Goal: Transaction & Acquisition: Purchase product/service

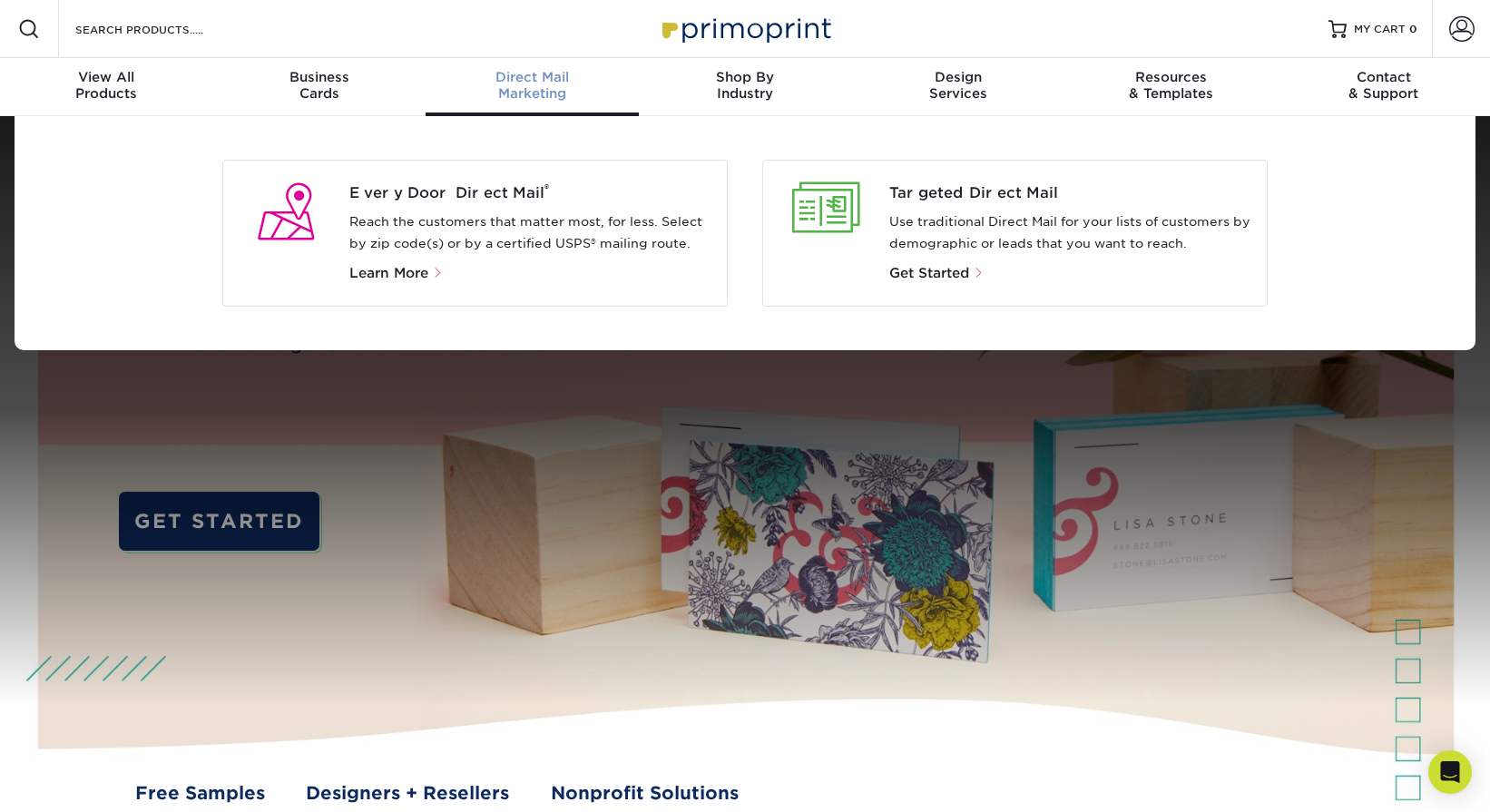
click at [865, 244] on div at bounding box center [826, 233] width 126 height 102
click at [974, 273] on span at bounding box center [979, 273] width 12 height 12
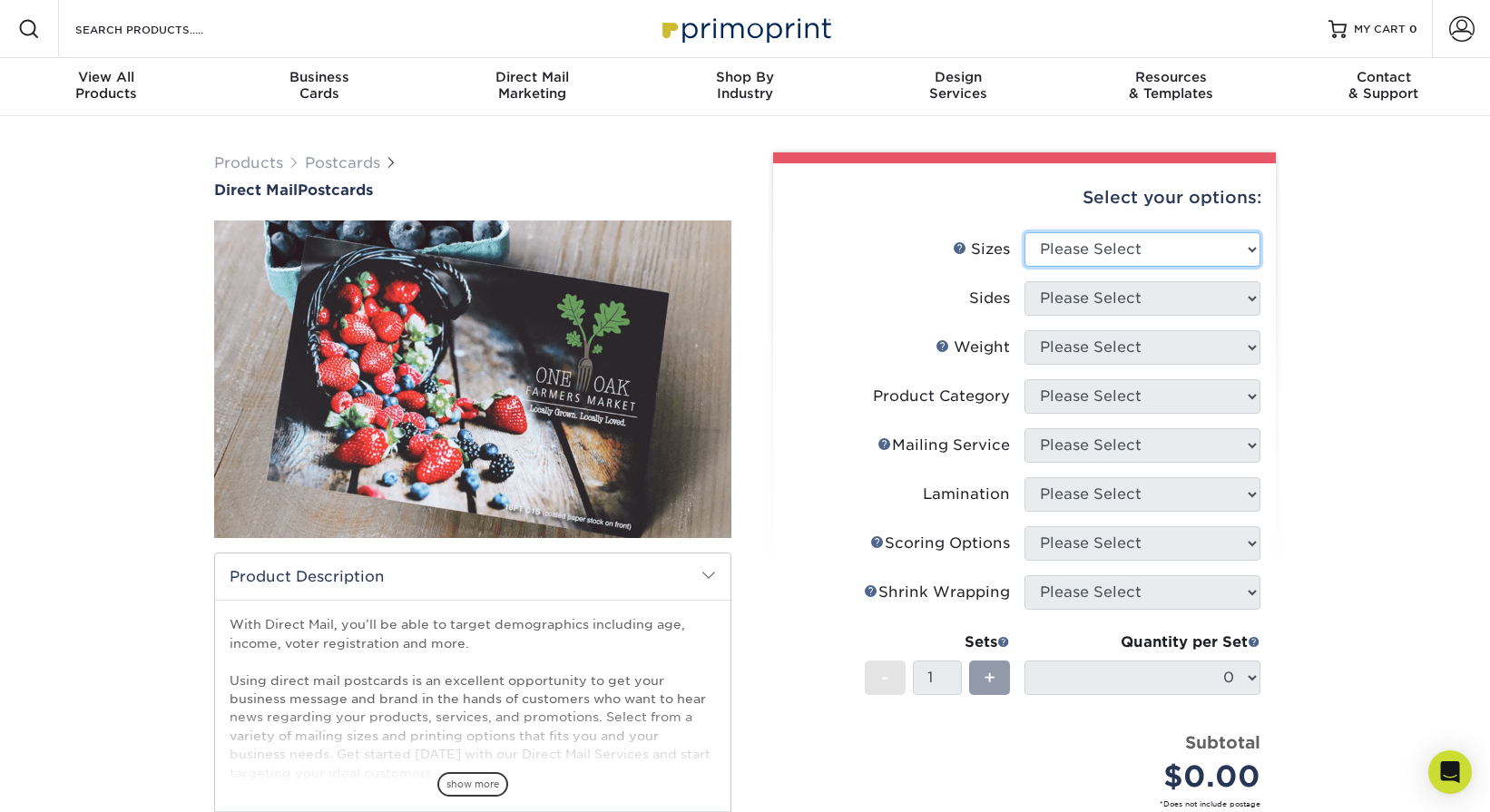
click at [1072, 247] on select "Please Select 1.5" x 7" 2" x 4" 2" x 6" 2" x 7" 2" x 8" 2.12" x 5.5" 2.12" x 5.…" at bounding box center [1143, 249] width 236 height 35
select select "6.00x11.00"
click at [1025, 232] on select "Please Select 1.5" x 7" 2" x 4" 2" x 6" 2" x 7" 2" x 8" 2.12" x 5.5" 2.12" x 5.…" at bounding box center [1143, 249] width 236 height 35
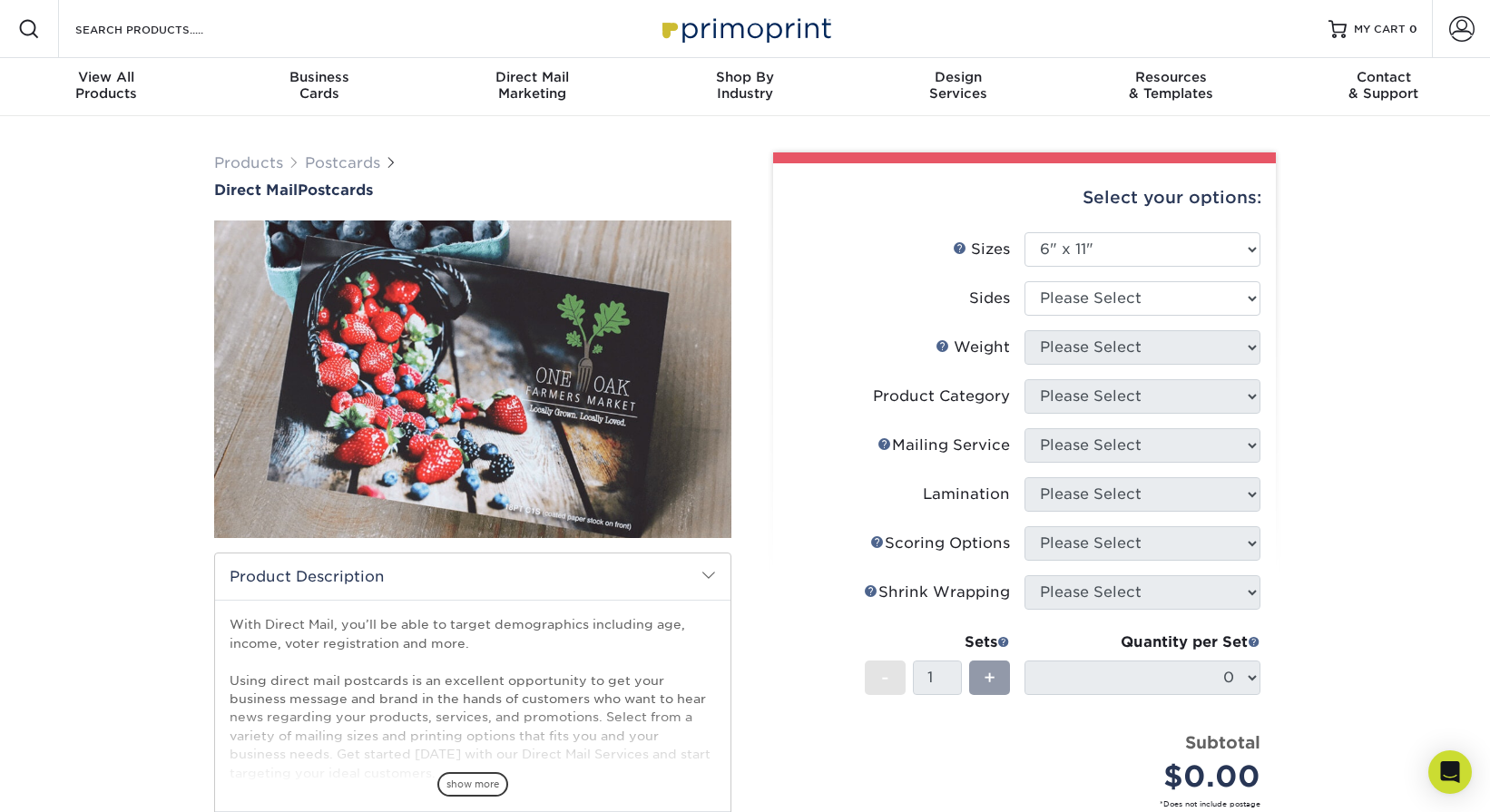
click at [1398, 326] on div "Products Postcards Direct Mail Postcards $" at bounding box center [745, 599] width 1490 height 967
click at [1146, 289] on select "Please Select Print Both Sides Print Front Only" at bounding box center [1143, 298] width 236 height 35
select select "13abbda7-1d64-4f25-8bb2-c179b224825d"
click at [1025, 281] on select "Please Select Print Both Sides Print Front Only" at bounding box center [1143, 298] width 236 height 35
click at [1127, 357] on select "Please Select 14PT 16PT 14PT Uncoated 100LB" at bounding box center [1143, 347] width 236 height 35
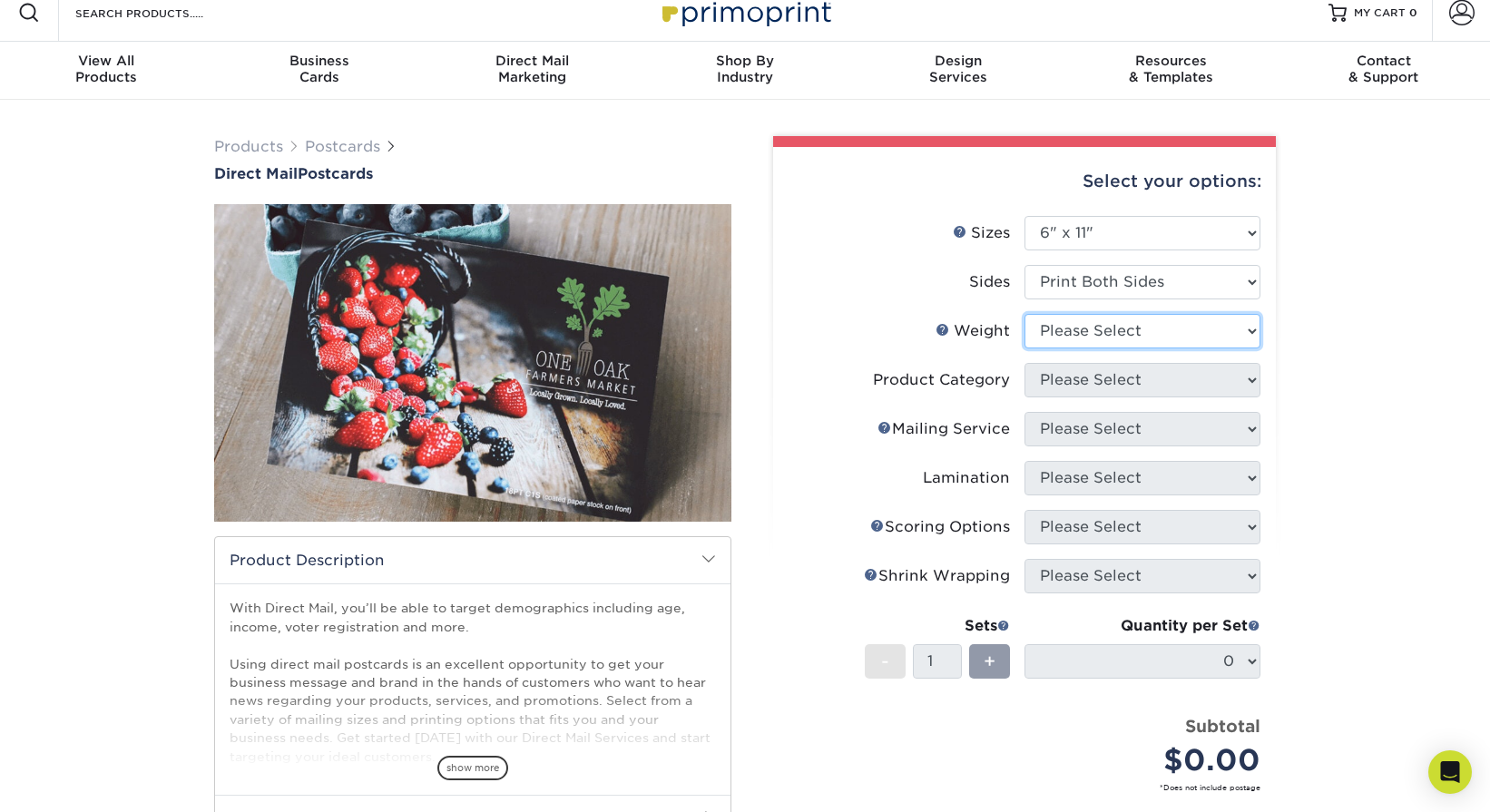
scroll to position [18, 0]
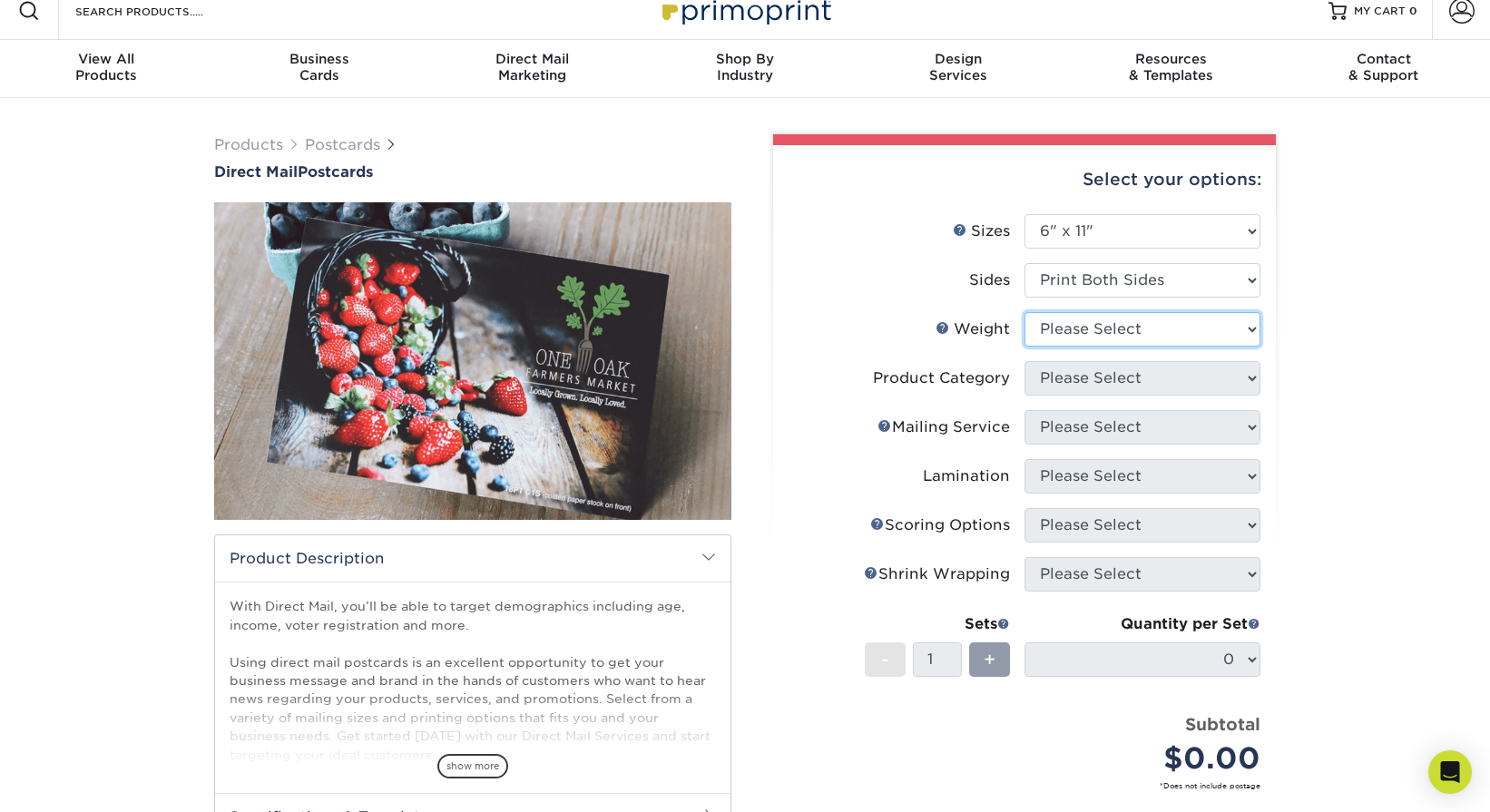
click at [1078, 337] on select "Please Select 14PT 16PT 14PT Uncoated 100LB" at bounding box center [1143, 329] width 236 height 35
select select "14PT"
click at [1025, 312] on select "Please Select 14PT 16PT 14PT Uncoated 100LB" at bounding box center [1143, 329] width 236 height 35
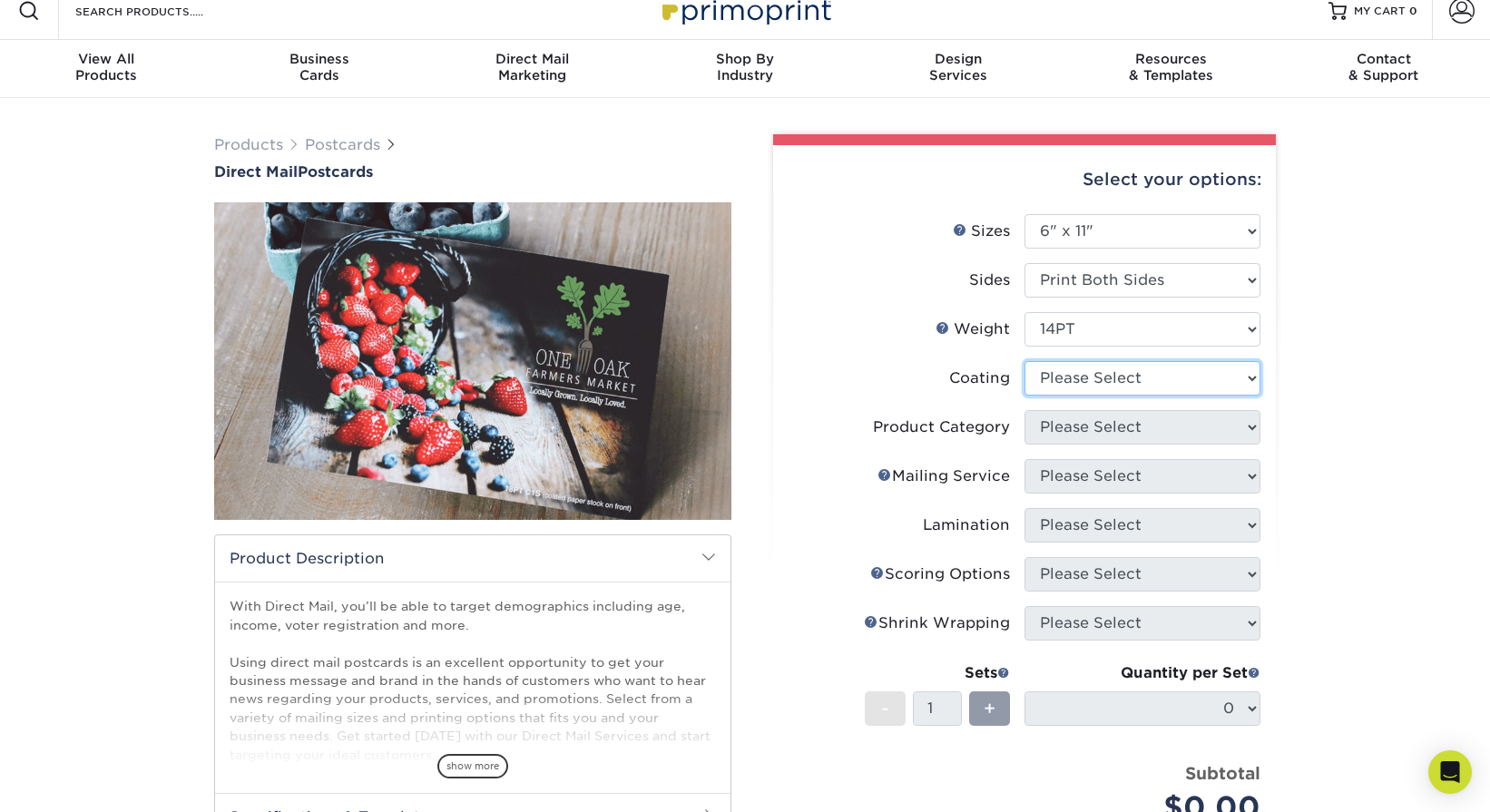
click at [1071, 383] on select at bounding box center [1143, 378] width 236 height 35
select select "1e8116af-acfc-44b1-83dc-8181aa338834"
click at [1025, 362] on select at bounding box center [1143, 378] width 236 height 35
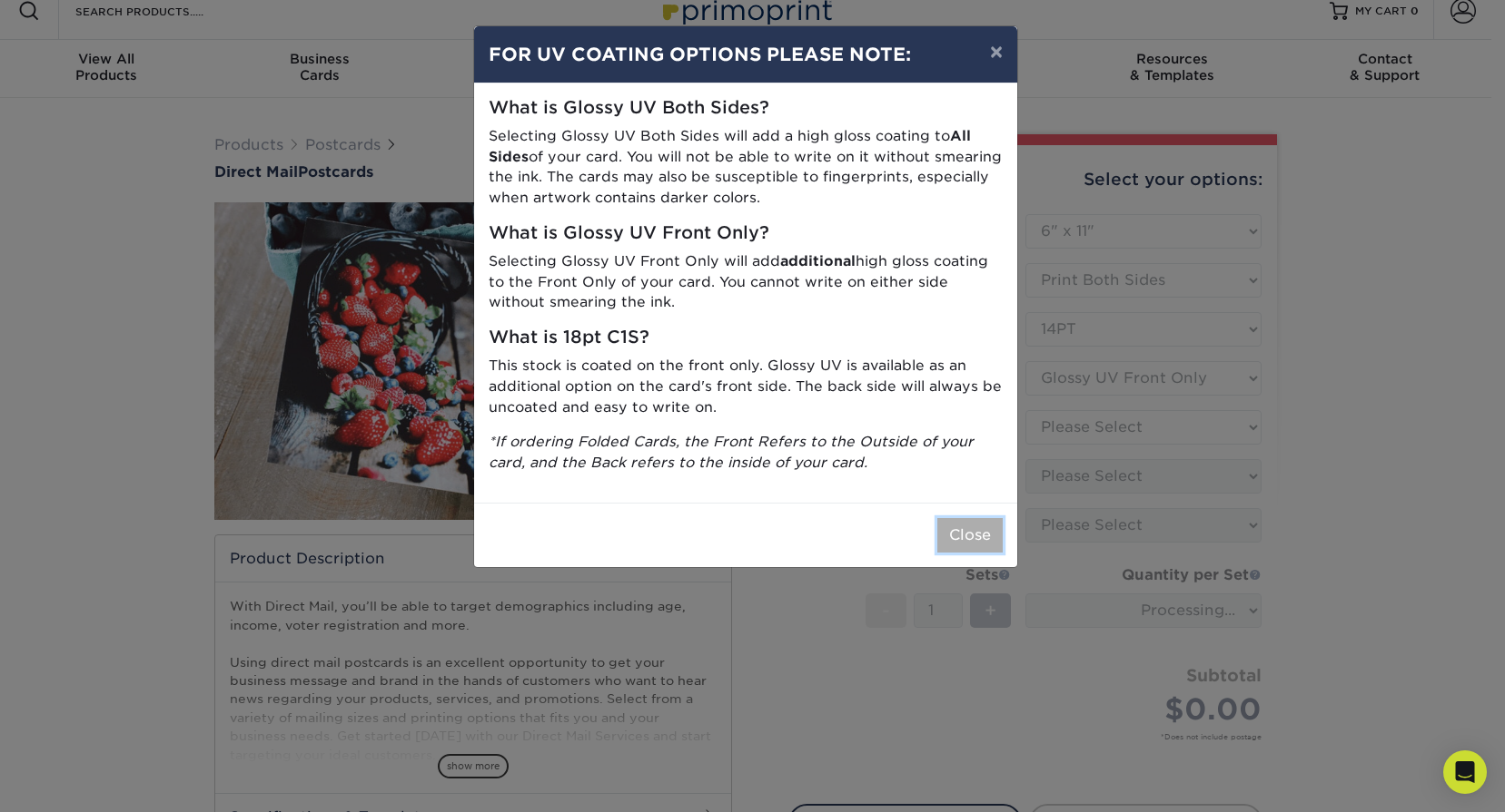
click at [973, 530] on button "Close" at bounding box center [970, 535] width 66 height 35
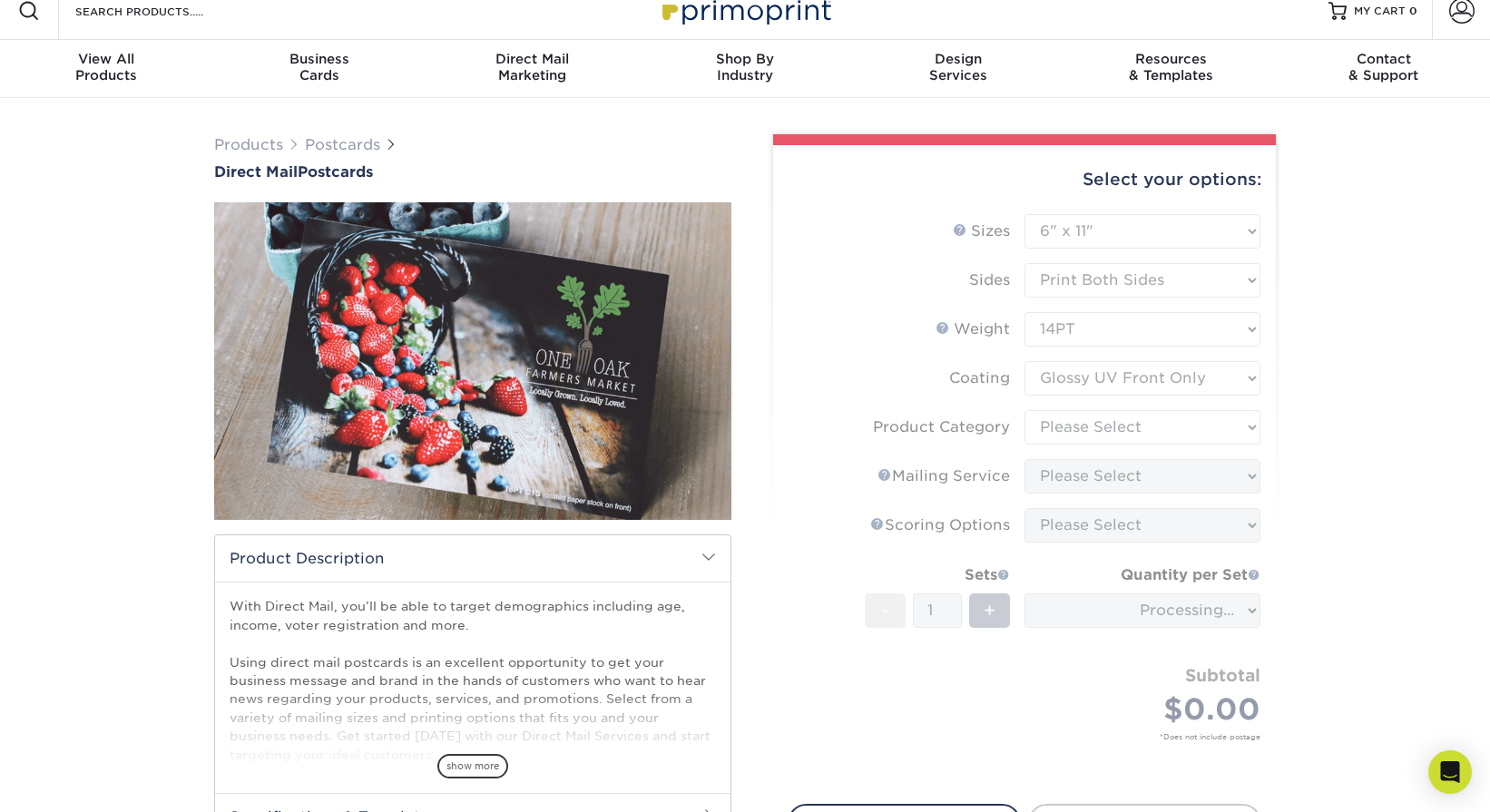
click at [1098, 384] on form "Sizes Help Sizes Please Select 1.5" x 7" 2" x 4" 2" x 6" 2" x 7" 2" x 8" 2.12" …" at bounding box center [1025, 499] width 474 height 569
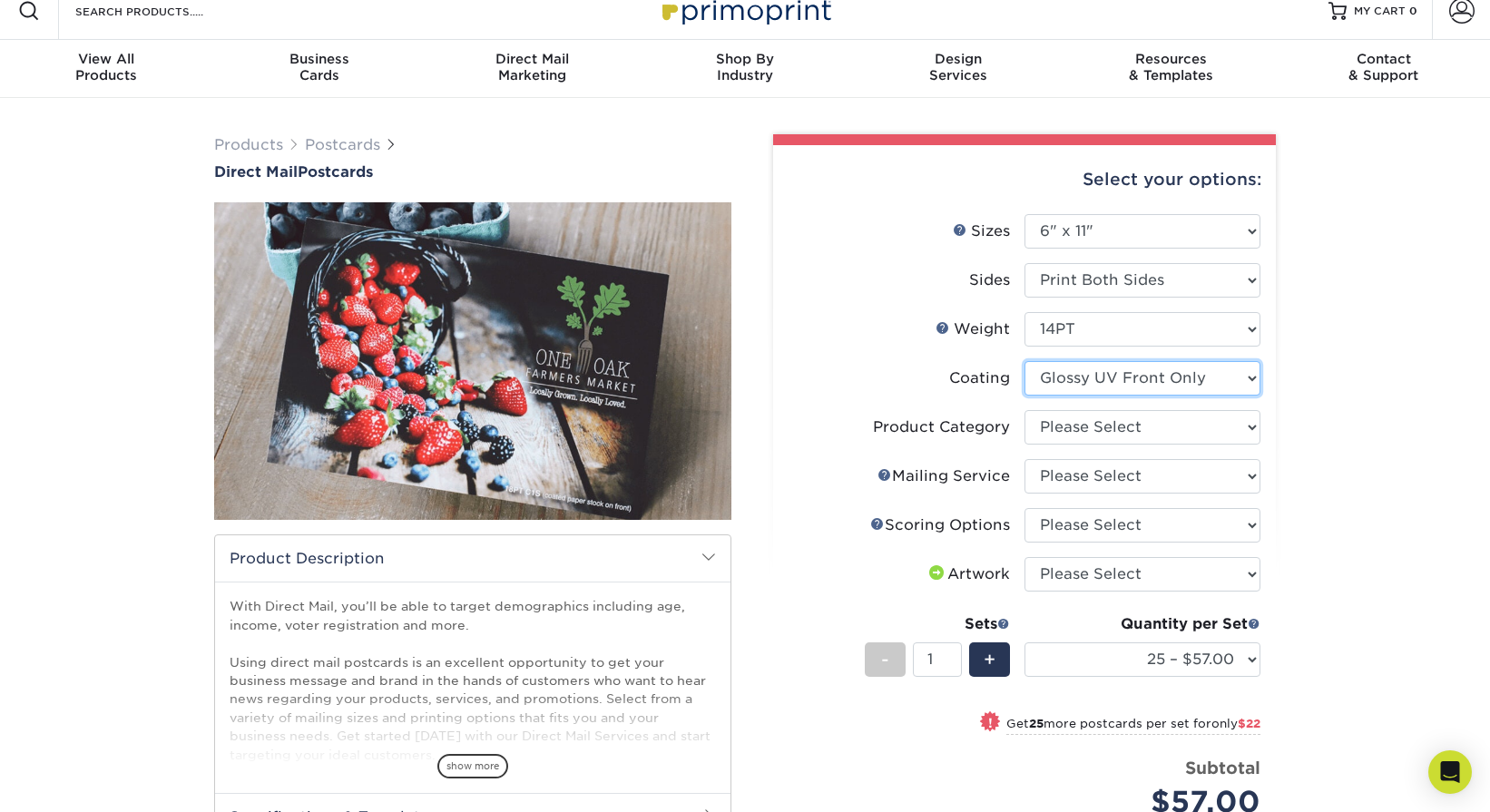
click at [1141, 379] on select at bounding box center [1143, 378] width 236 height 35
click at [1132, 426] on select "Please Select Postcards" at bounding box center [1143, 427] width 236 height 35
select select "9b7272e0-d6c8-4c3c-8e97-d3a1bcdab858"
click at [1025, 410] on select "Please Select Postcards" at bounding box center [1143, 427] width 236 height 35
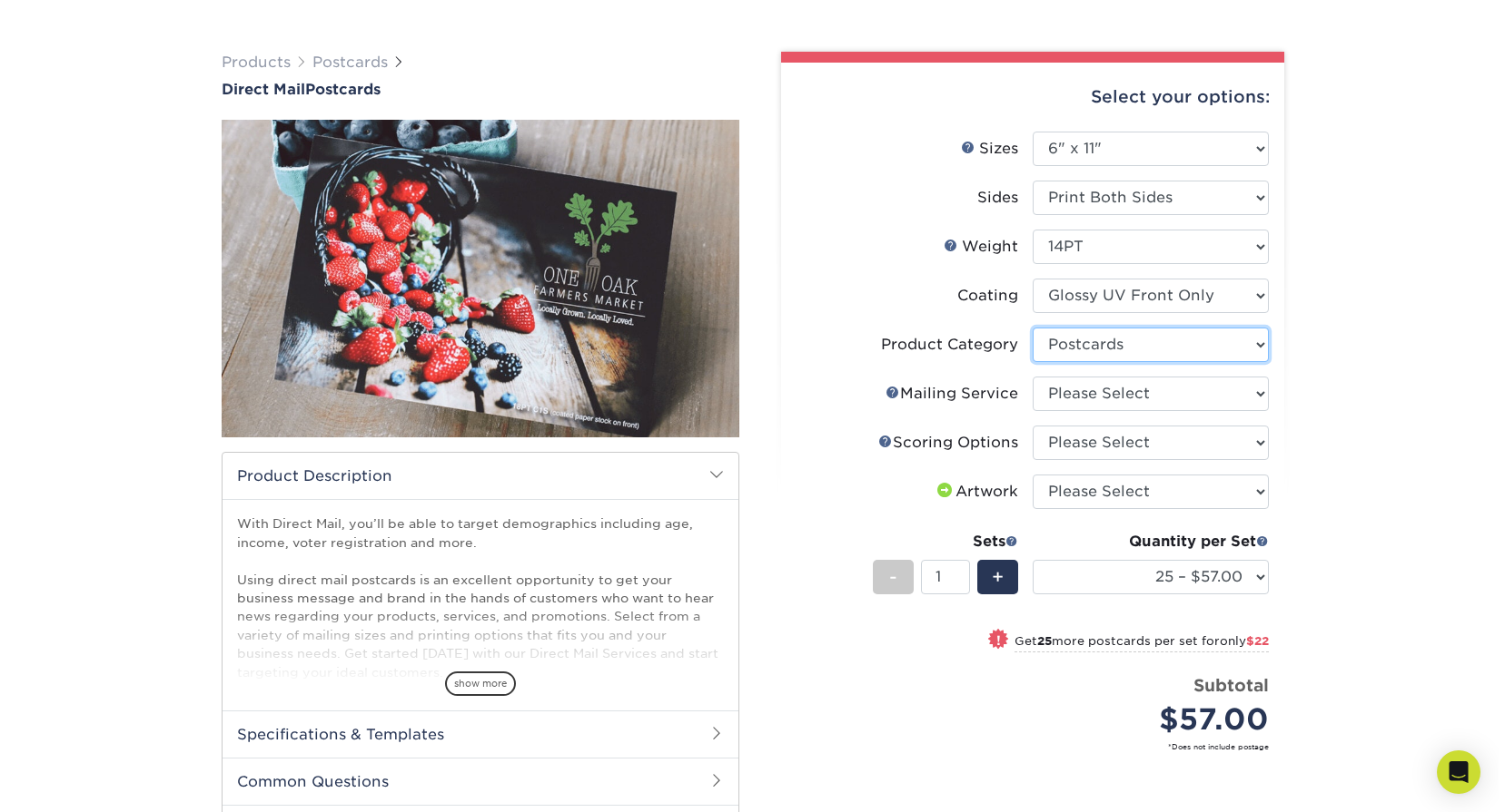
scroll to position [103, 0]
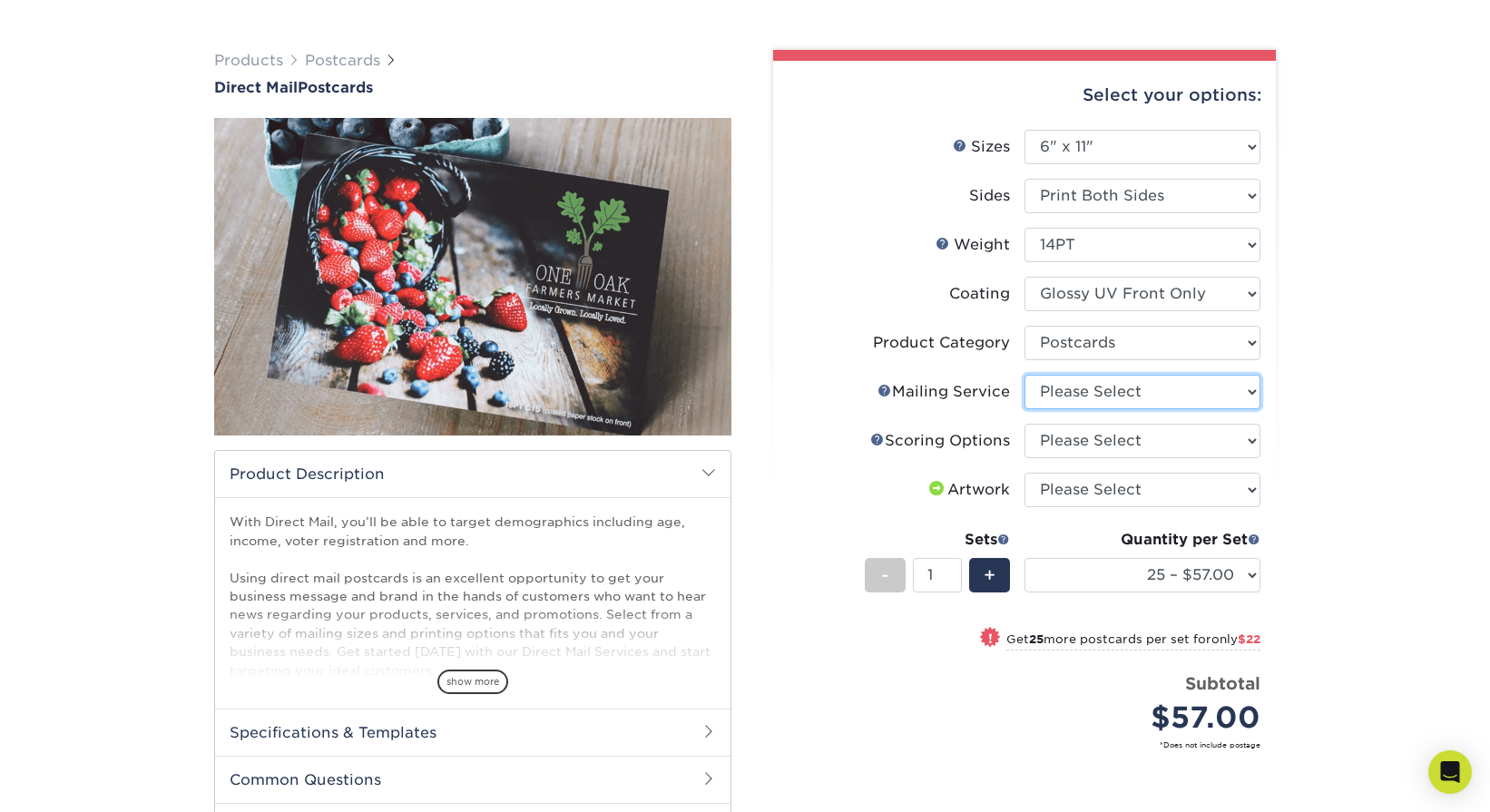
click at [1099, 393] on select "Please Select No Direct Mailing Service No, I will mail/stamp/imprint Direct Ma…" at bounding box center [1143, 391] width 236 height 35
select select "20512e95-39a0-42be-a1d1-c0e1c309f4c2"
click at [1025, 375] on select "Please Select No Direct Mailing Service No, I will mail/stamp/imprint Direct Ma…" at bounding box center [1143, 391] width 236 height 35
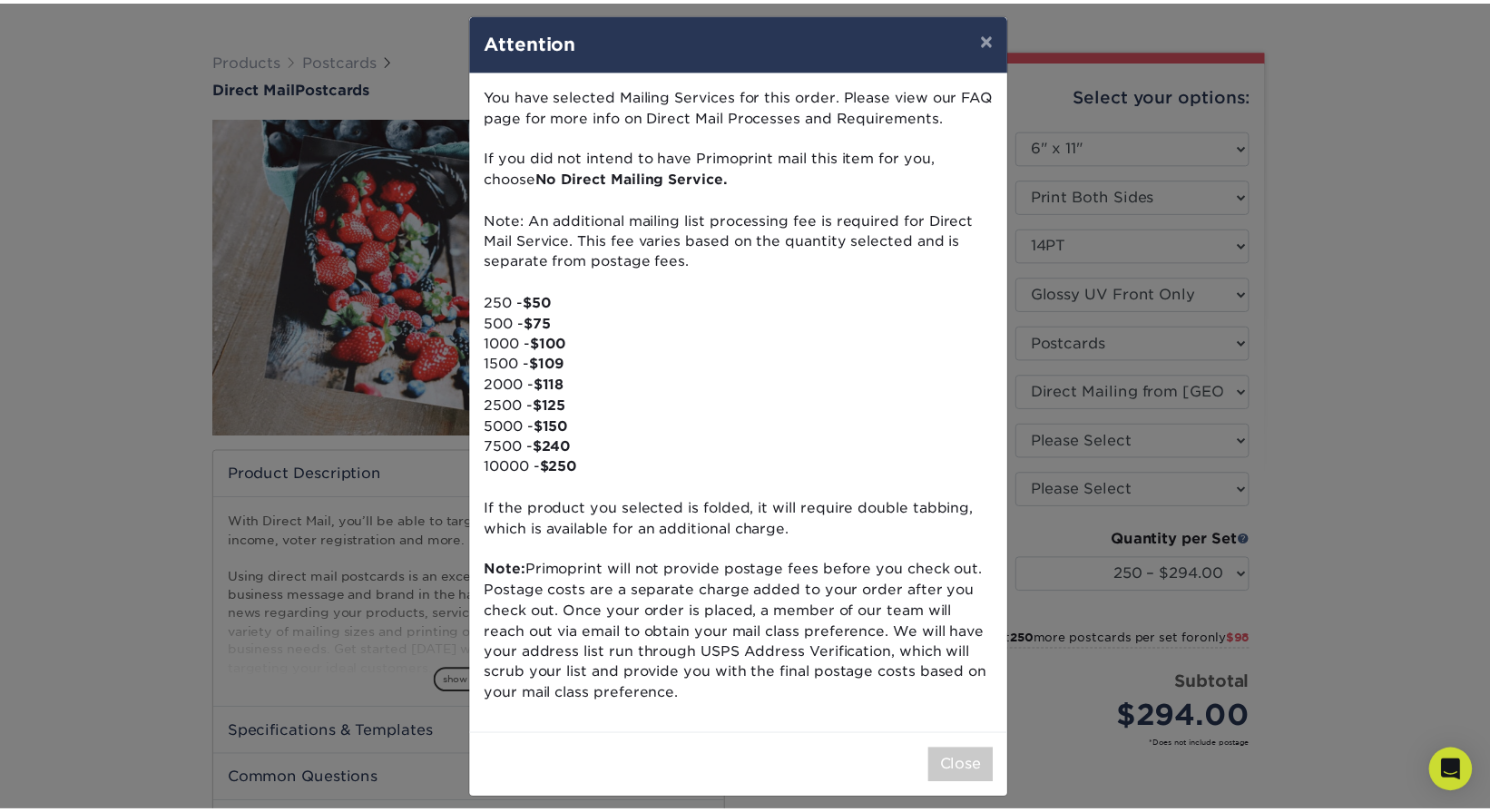
scroll to position [26, 0]
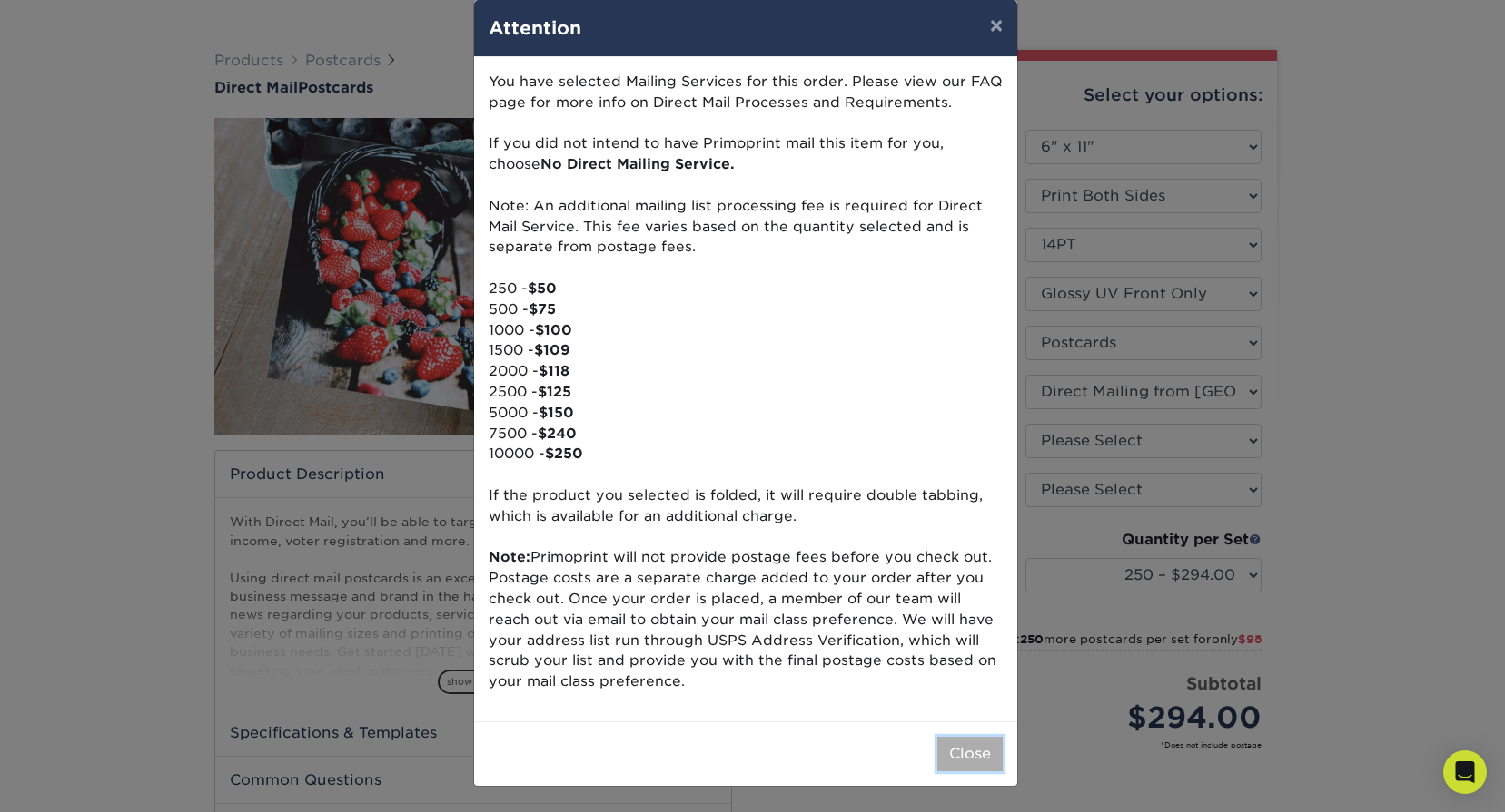
click at [962, 740] on button "Close" at bounding box center [970, 754] width 66 height 35
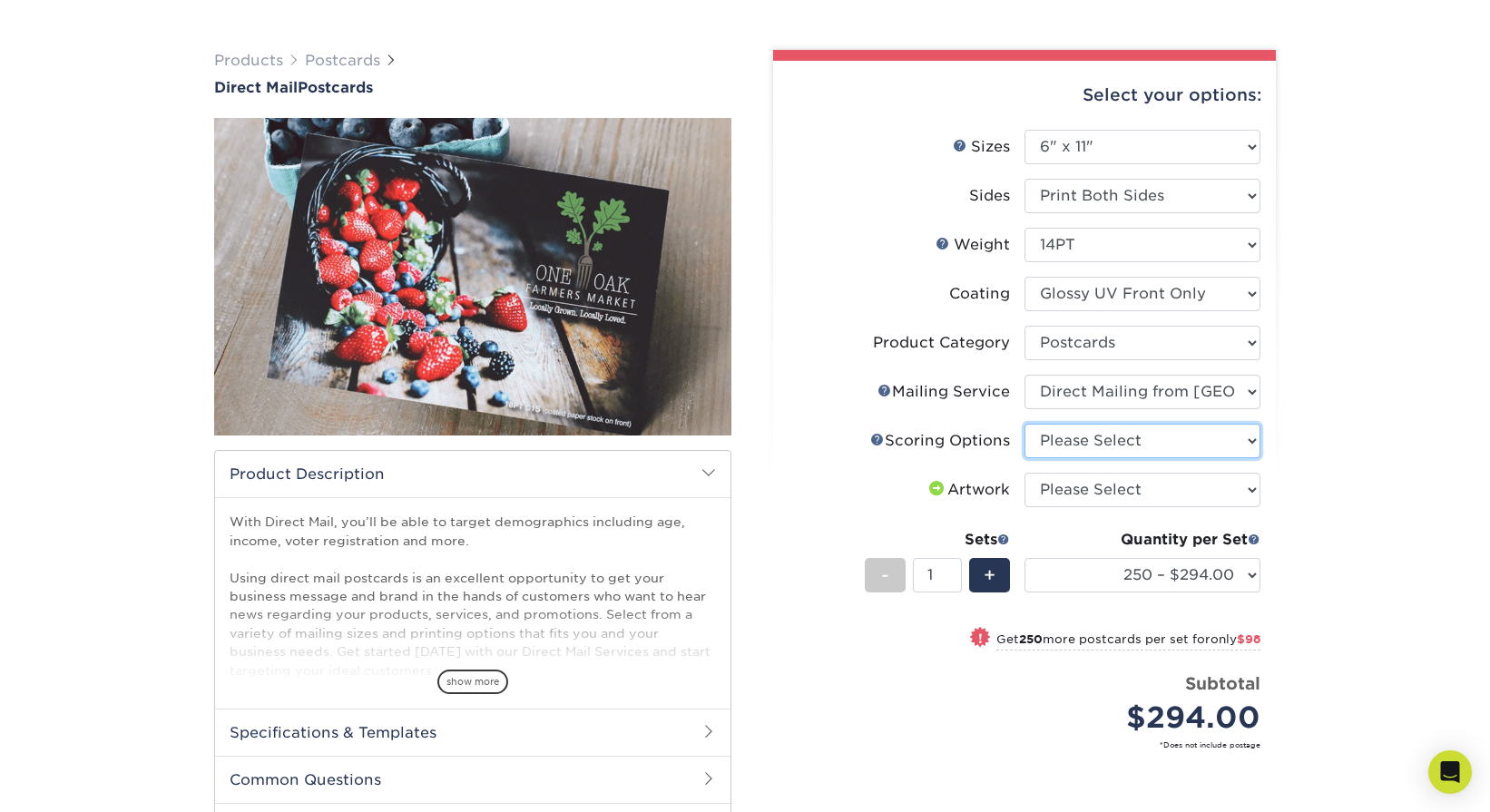
click at [1131, 436] on select "Please Select No Scoring One Score Two Scores" at bounding box center [1143, 441] width 236 height 35
select select "16ebe401-5398-422d-8cb0-f3adbb82deb5"
click at [1025, 424] on select "Please Select No Scoring One Score Two Scores" at bounding box center [1143, 441] width 236 height 35
click at [1095, 494] on select "Please Select I will upload files I need a design - $150" at bounding box center [1143, 490] width 236 height 35
select select "upload"
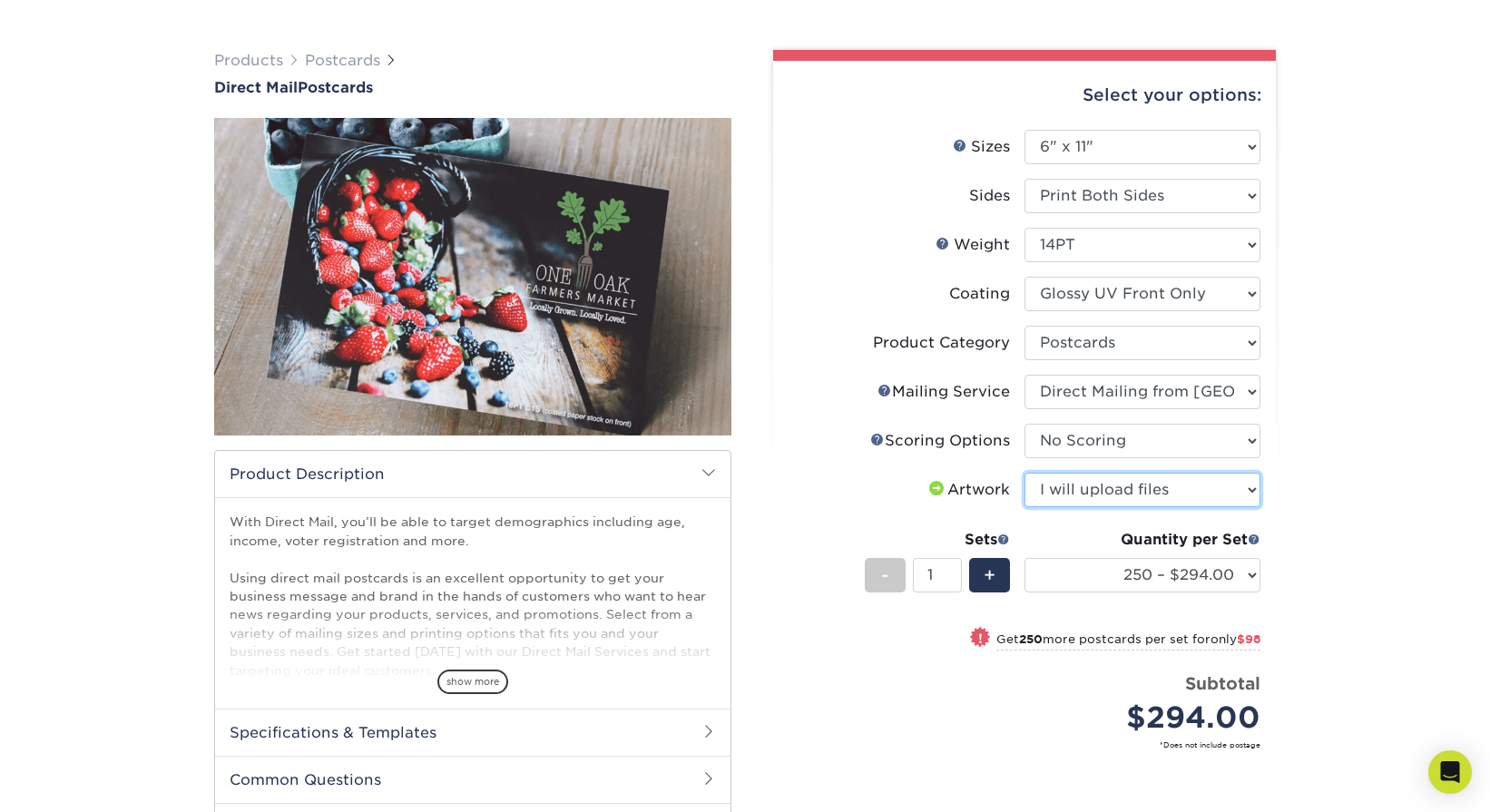
click at [1025, 473] on select "Please Select I will upload files I need a design - $150" at bounding box center [1143, 490] width 236 height 35
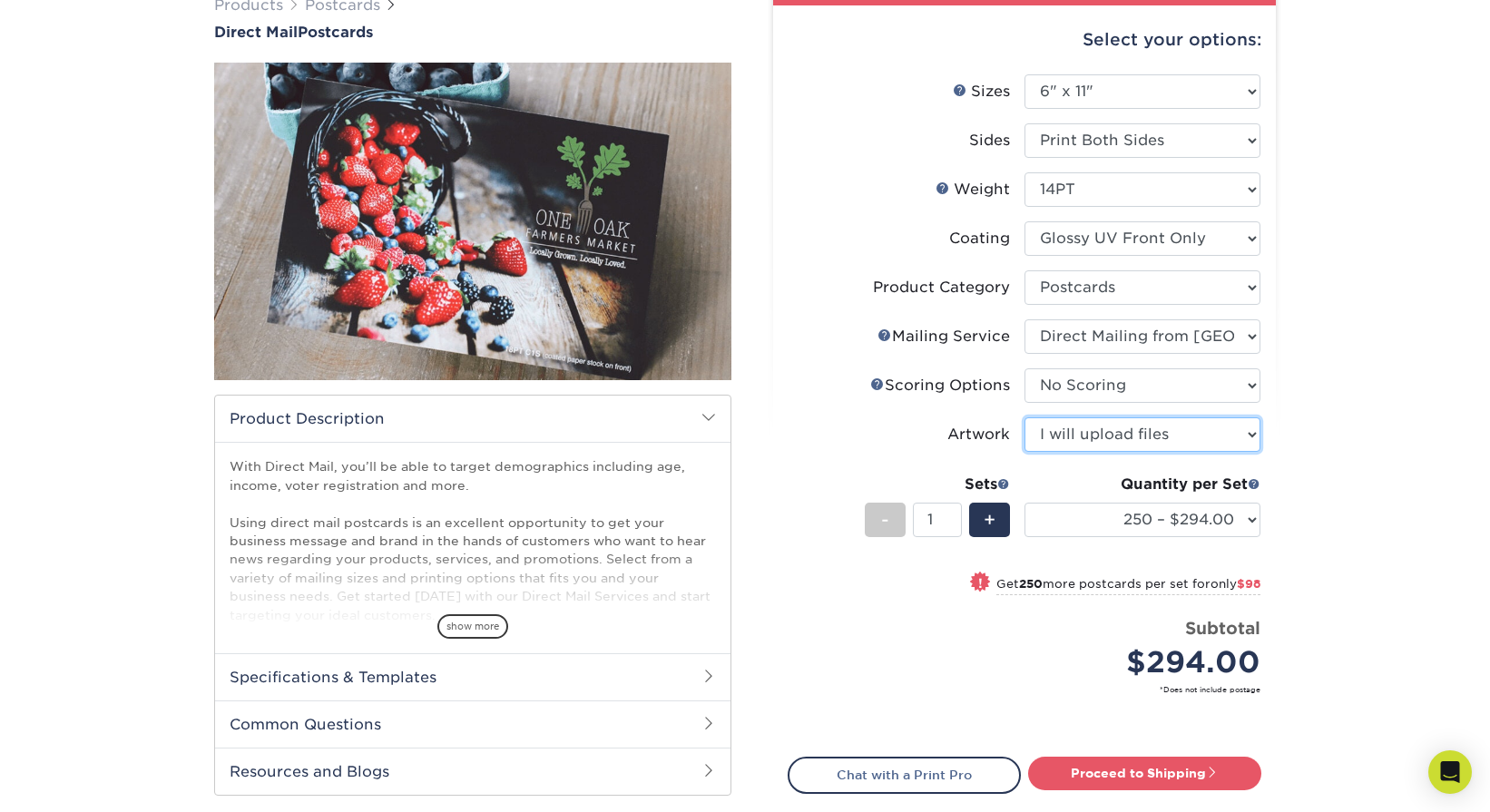
scroll to position [161, 0]
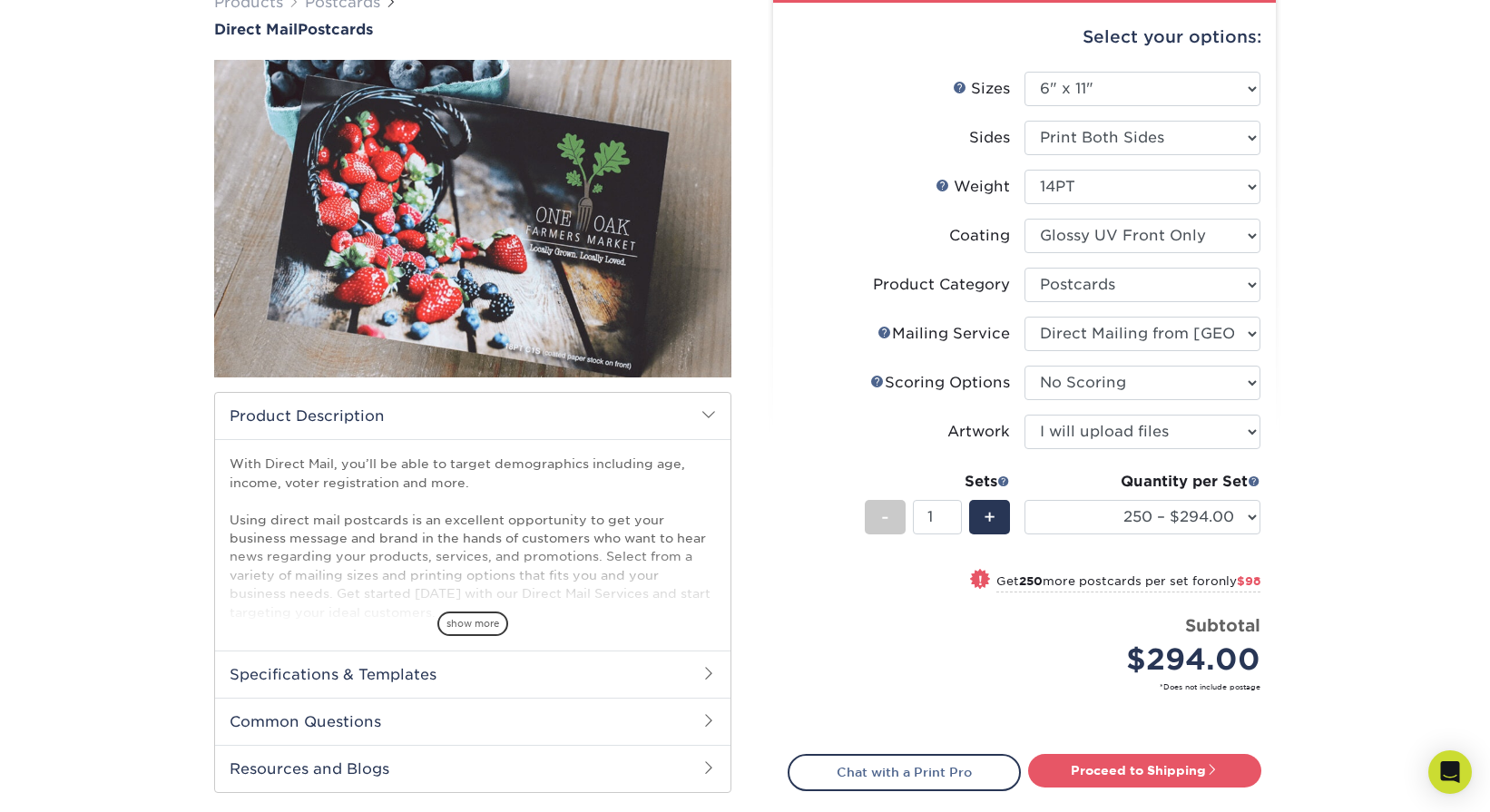
click at [1349, 499] on div "Products Postcards Direct Mail Postcards $" at bounding box center [745, 461] width 1490 height 1011
click at [1364, 565] on div "Products Postcards Direct Mail Postcards $" at bounding box center [745, 461] width 1490 height 1011
click at [1119, 773] on link "Proceed to Shipping" at bounding box center [1144, 770] width 233 height 33
type input "Set 1"
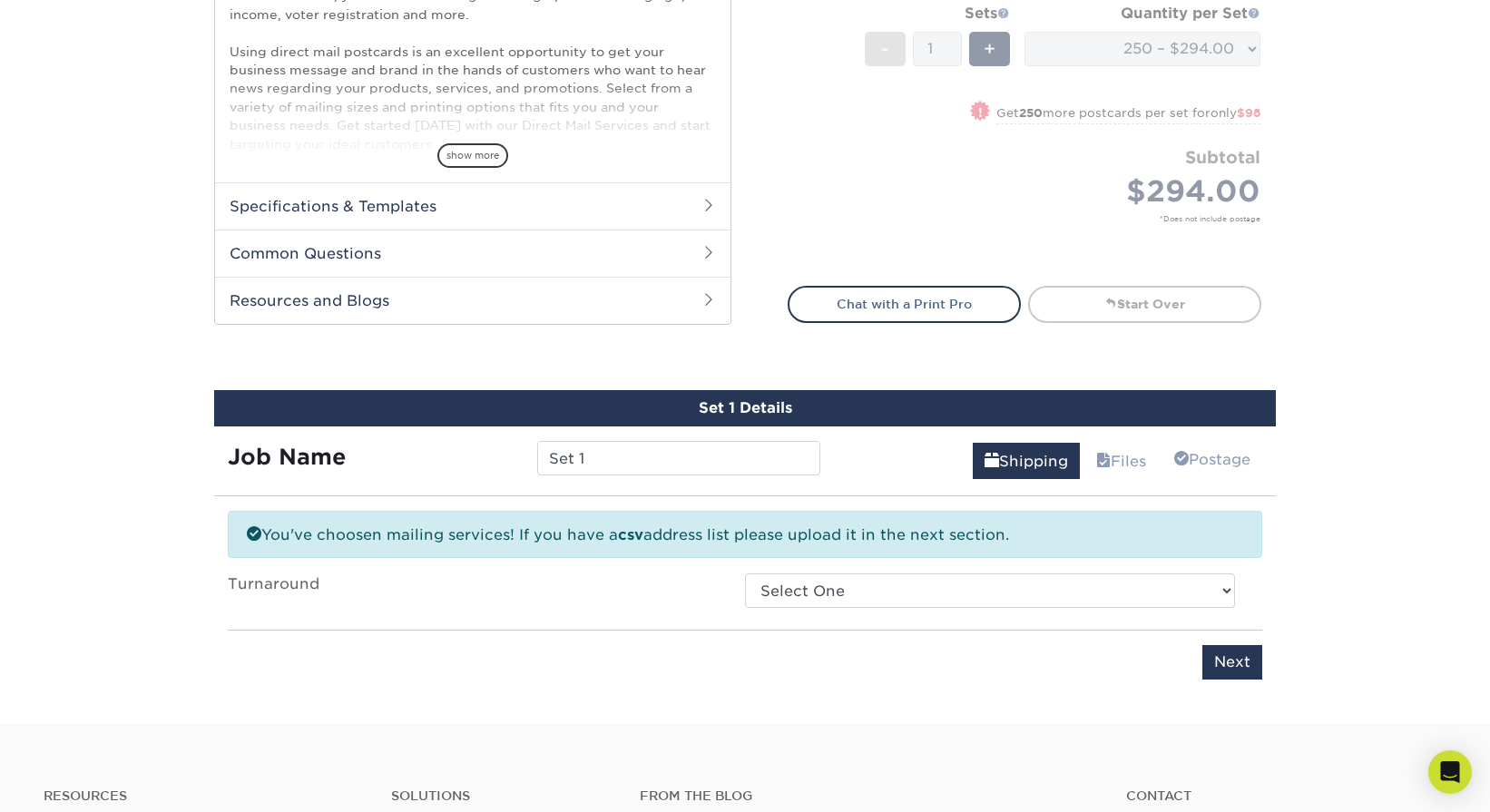
scroll to position [824, 0]
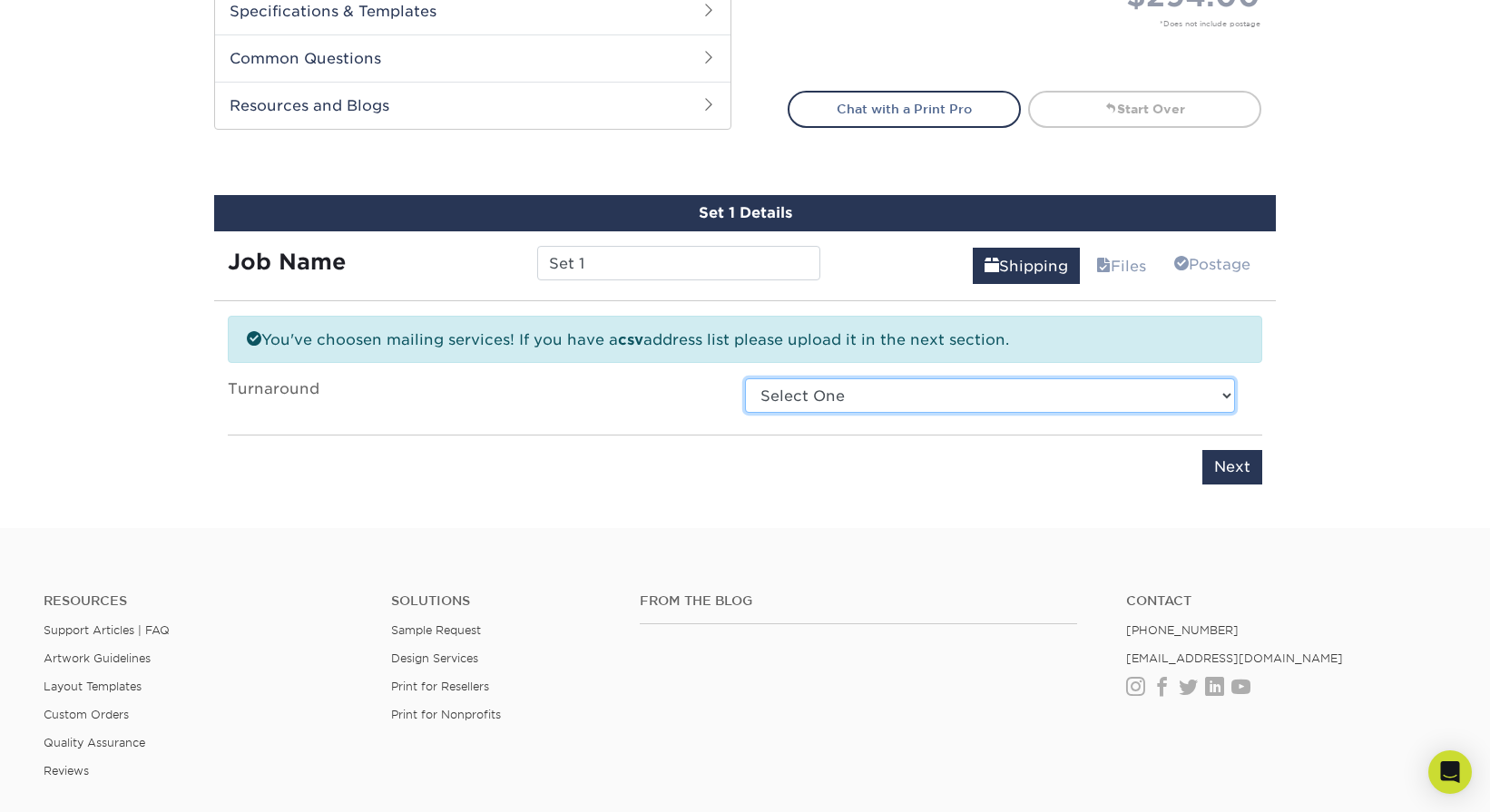
click at [875, 400] on select "Select One 2-4 Business Days 2 Day Next Business Day" at bounding box center [990, 395] width 490 height 35
click at [745, 378] on select "Select One 2-4 Business Days 2 Day Next Business Day" at bounding box center [990, 395] width 490 height 35
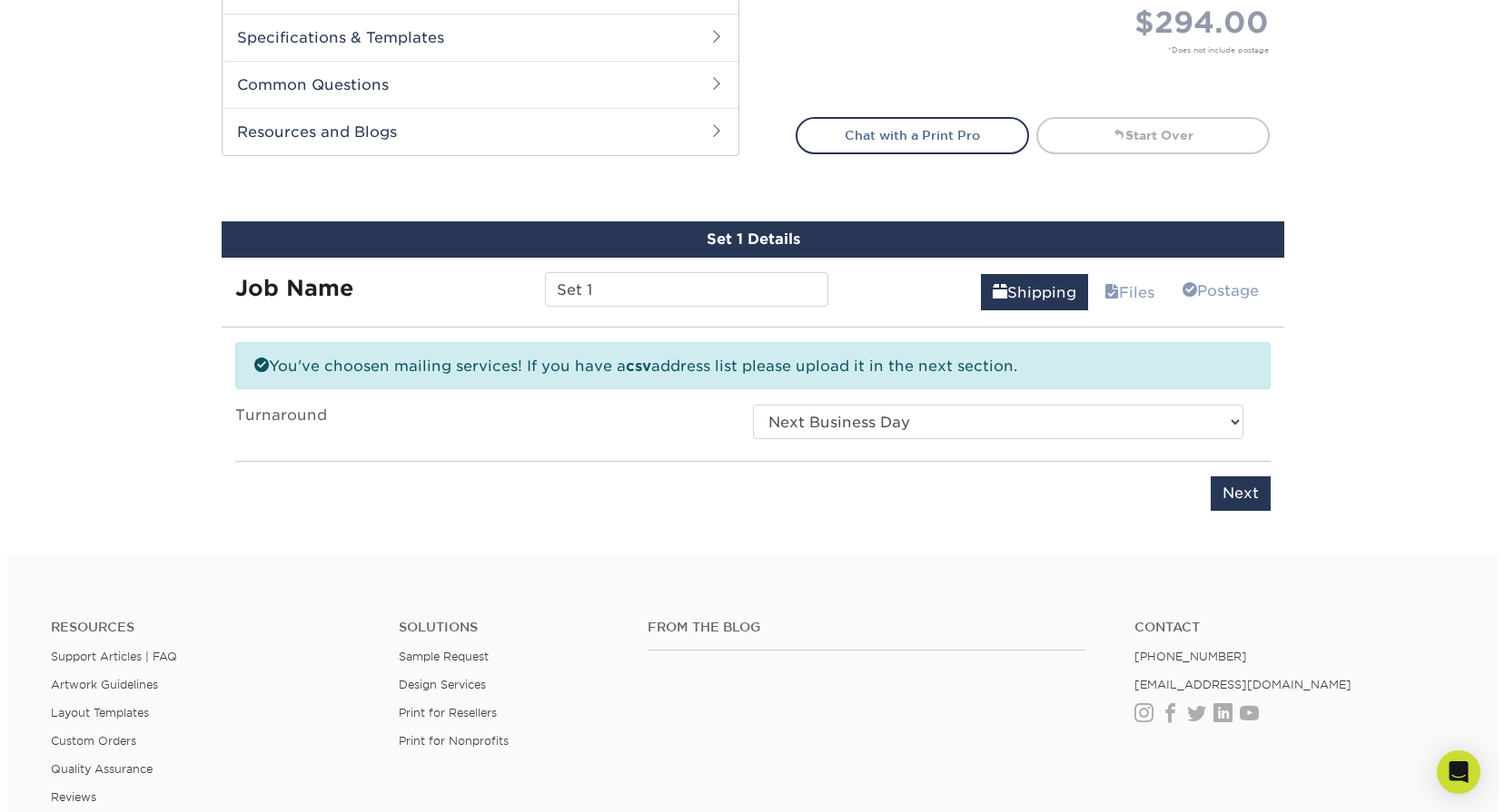
scroll to position [797, 0]
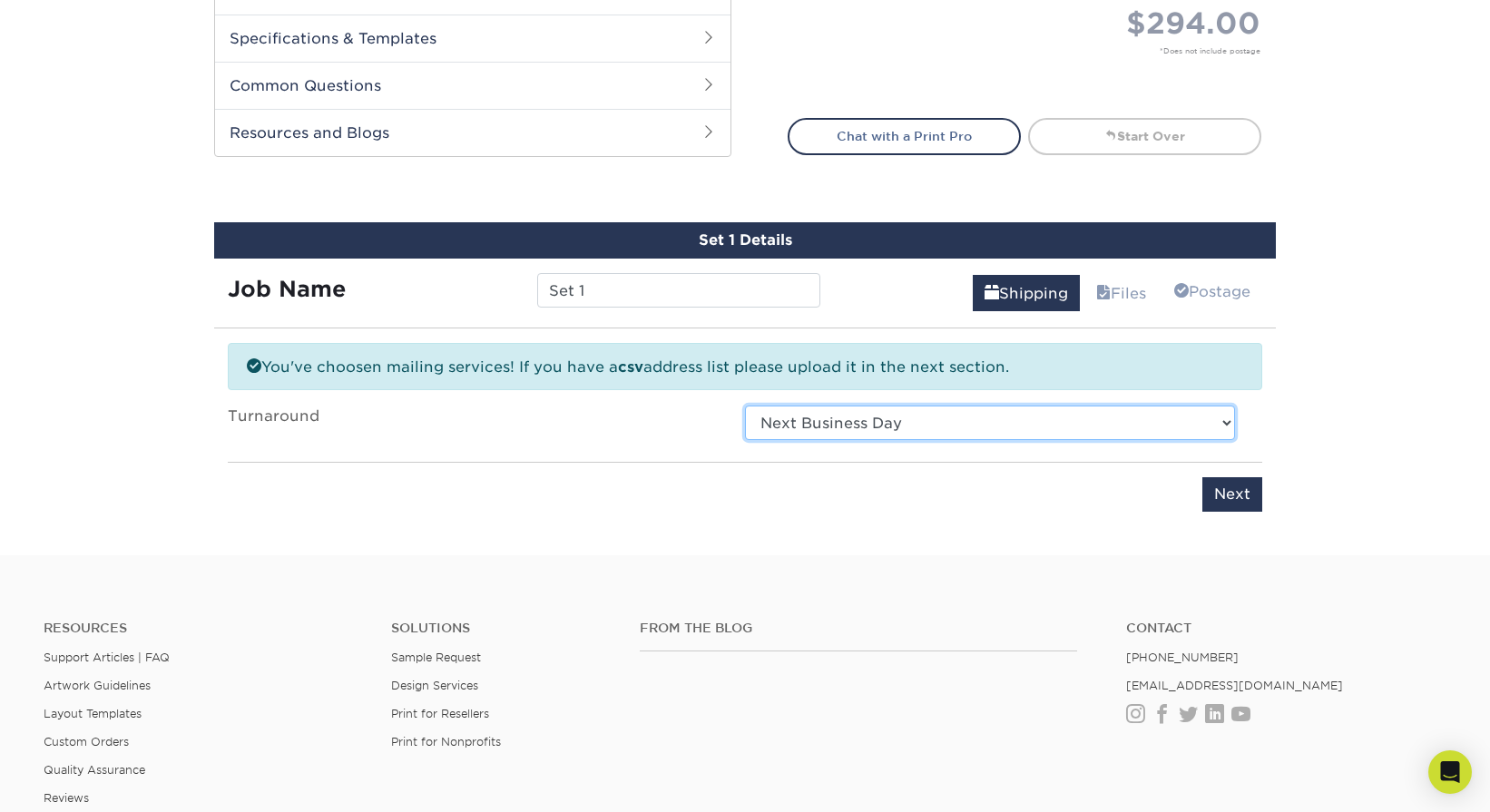
click at [910, 432] on select "Select One 2-4 Business Days 2 Day Next Business Day" at bounding box center [990, 422] width 490 height 35
select select "ccc0f64b-4e3a-4615-8c59-63cc47ce1542"
click at [745, 406] on select "Select One 2-4 Business Days 2 Day Next Business Day" at bounding box center [990, 422] width 490 height 35
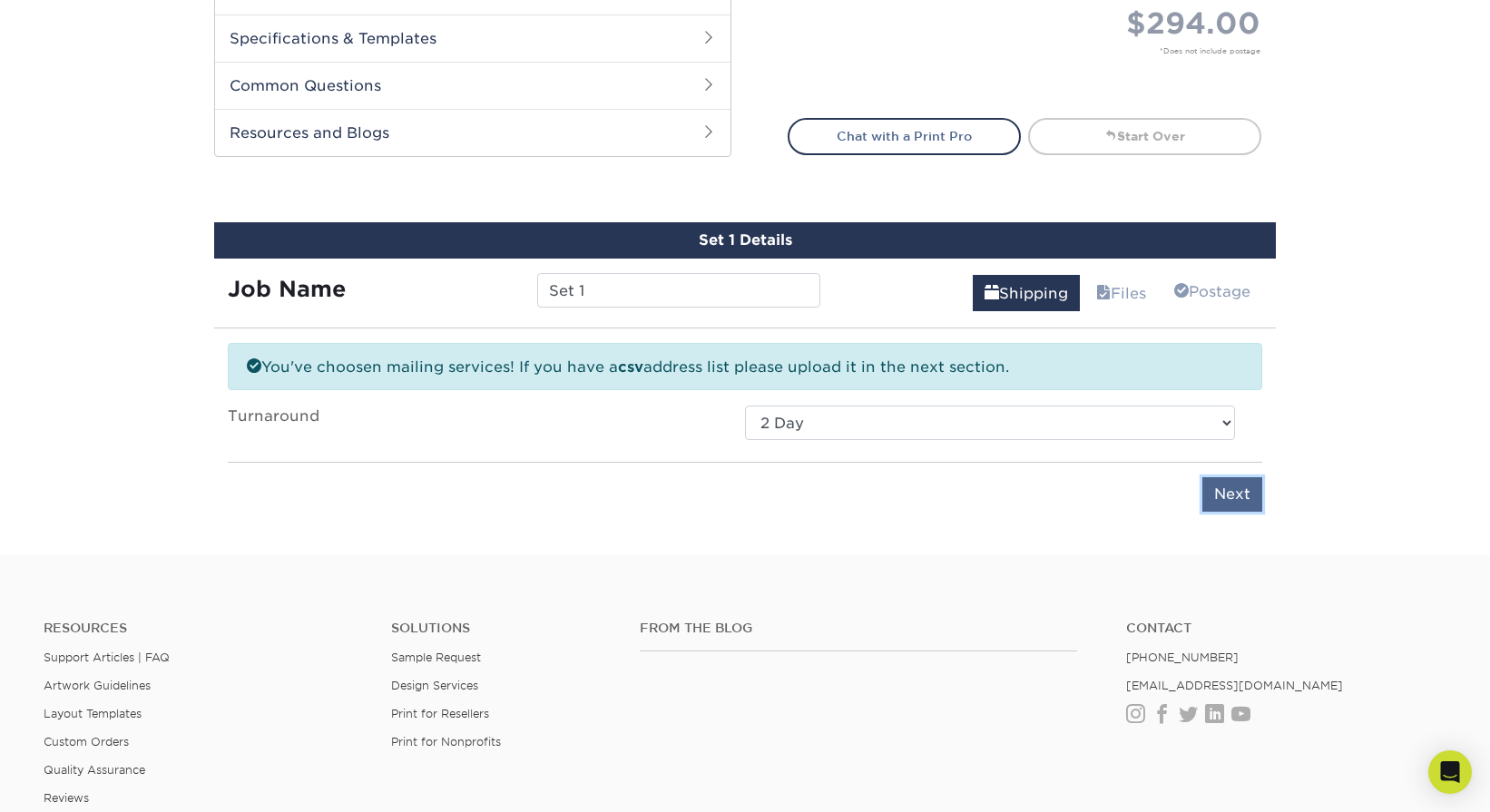
click at [1223, 487] on input "Next" at bounding box center [1232, 495] width 60 height 35
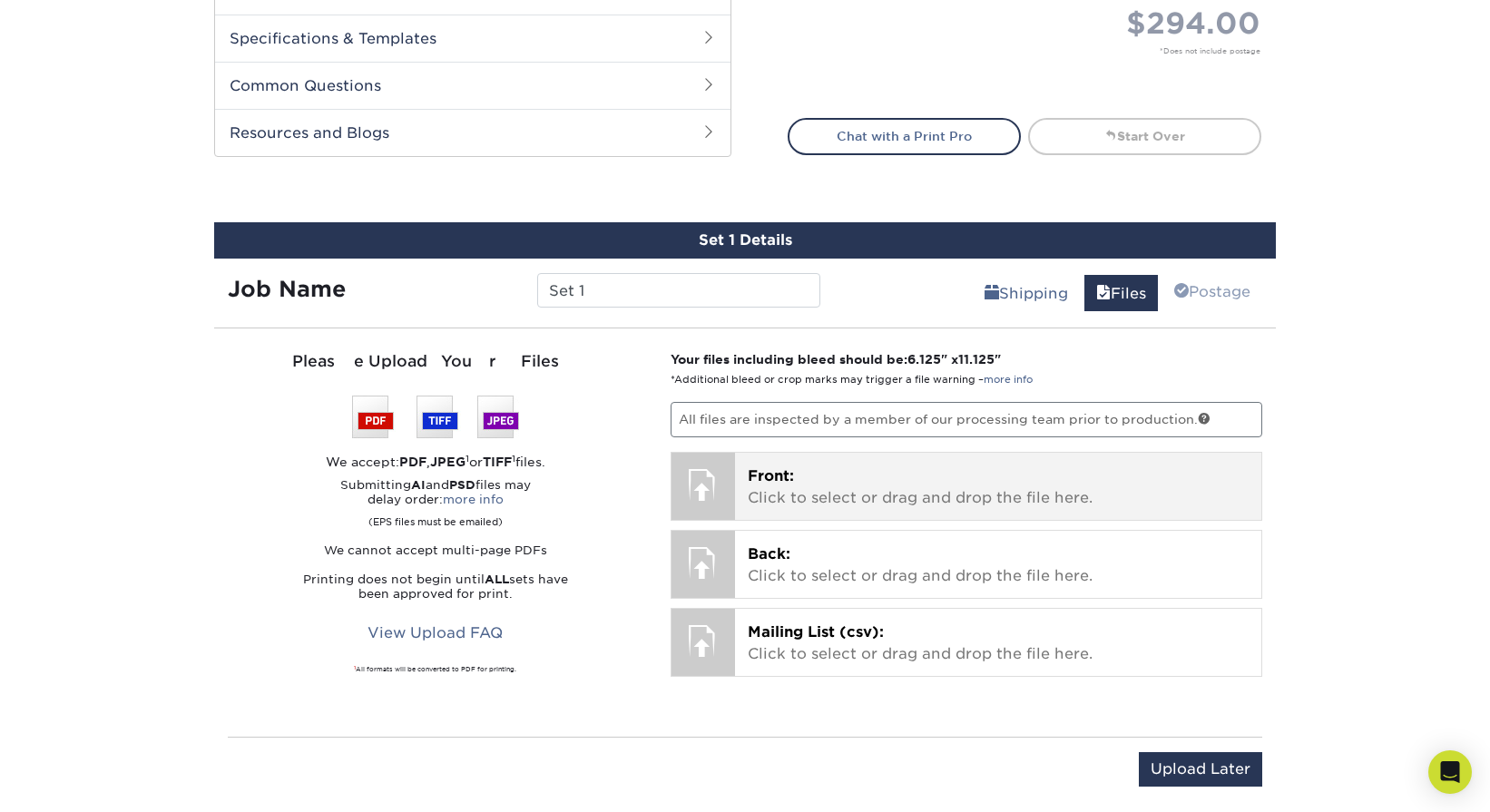
click at [792, 486] on p "Front: Click to select or drag and drop the file here." at bounding box center [999, 487] width 502 height 44
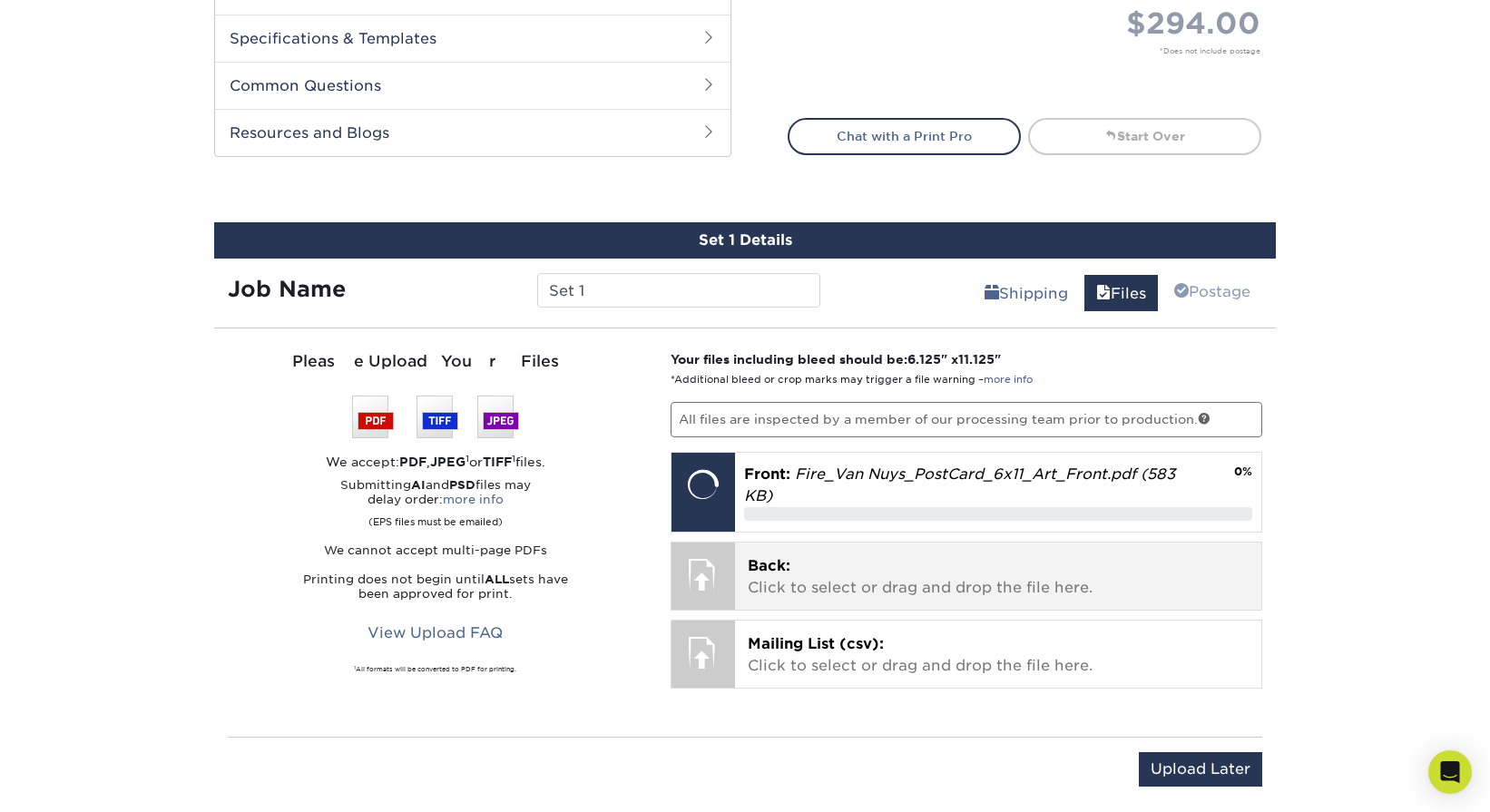
click at [842, 581] on p "Back: Click to select or drag and drop the file here." at bounding box center [999, 577] width 502 height 44
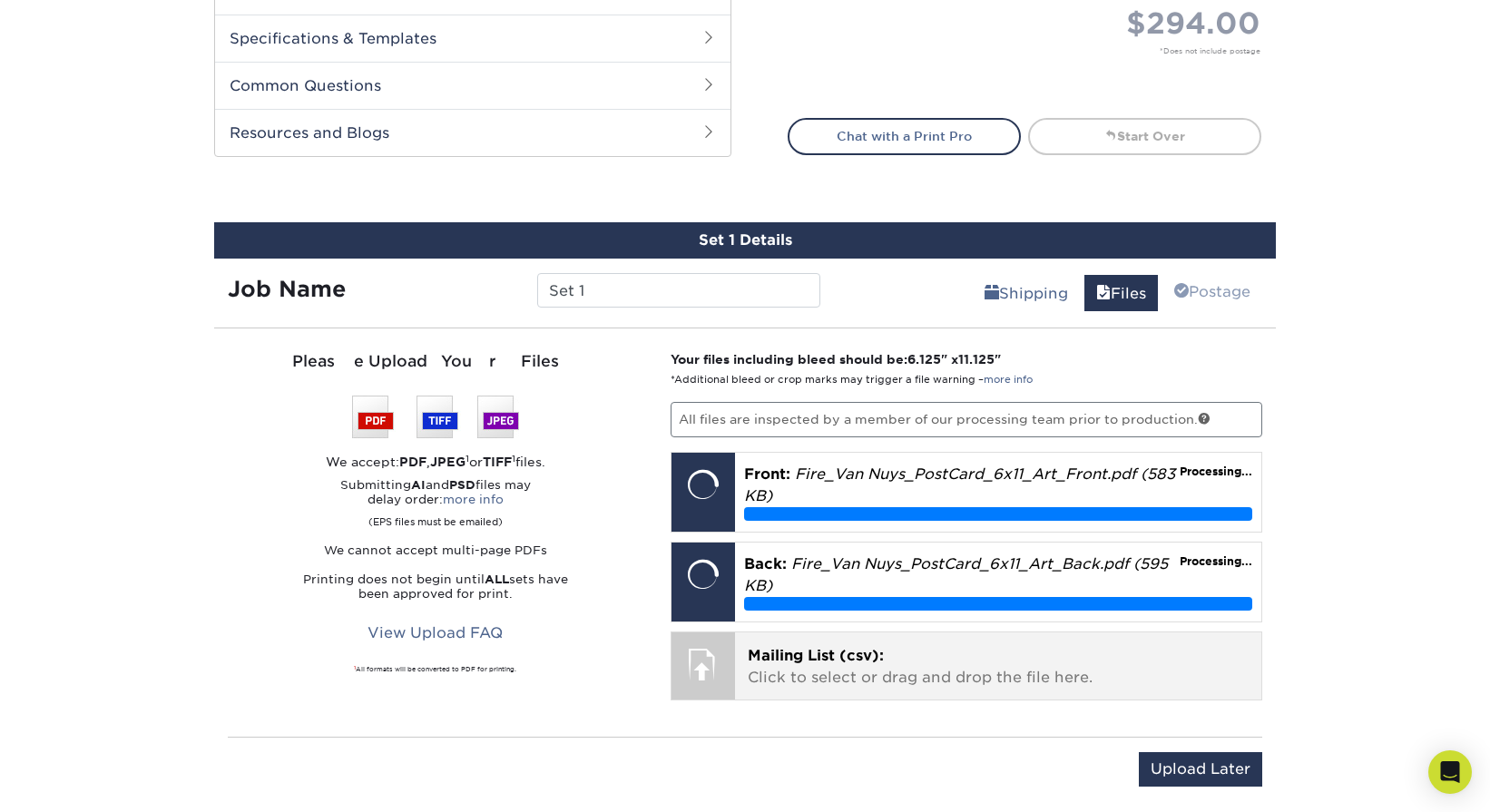
click at [977, 661] on p "Mailing List (csv): Click to select or drag and drop the file here." at bounding box center [999, 667] width 502 height 44
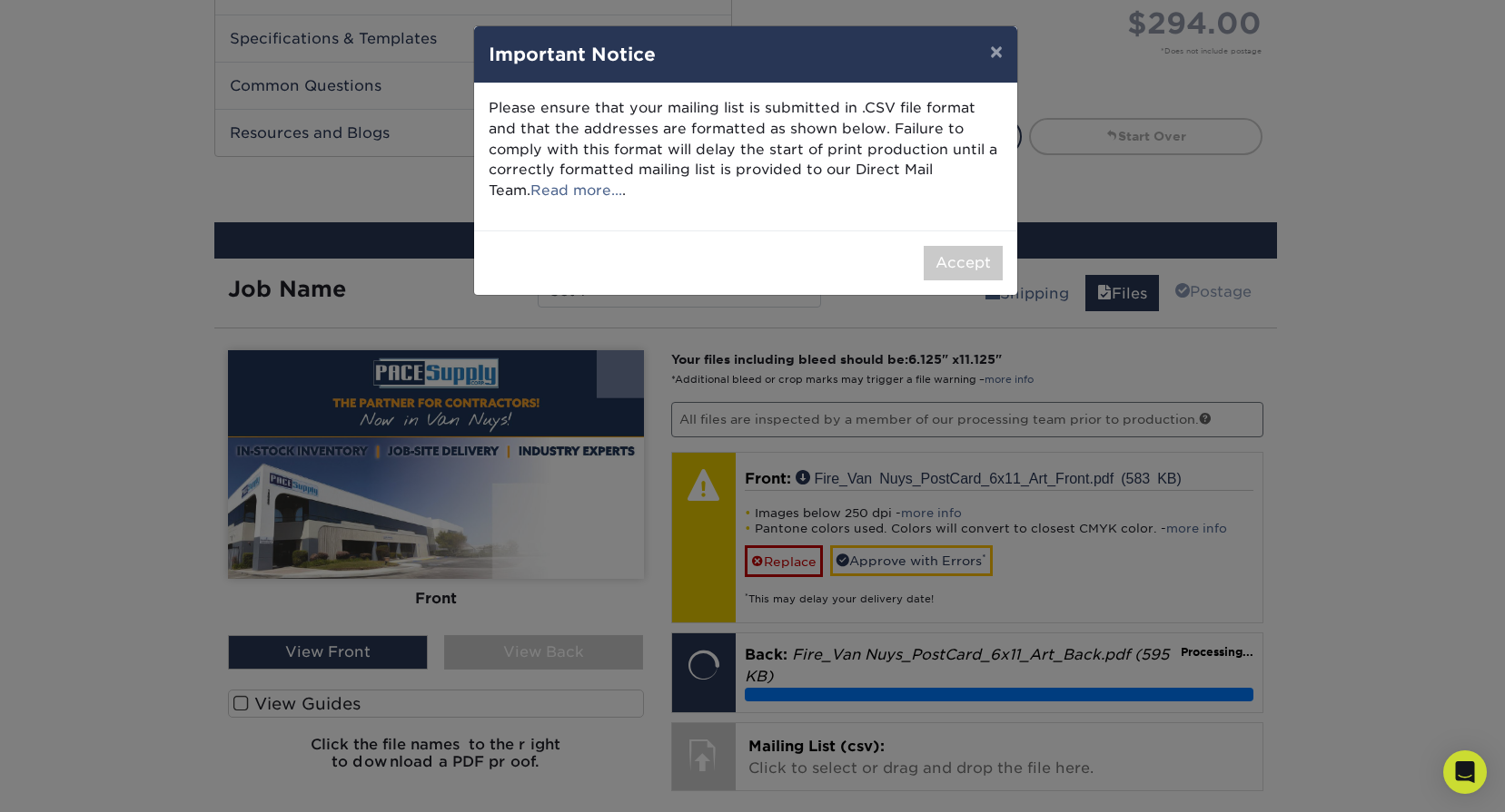
click at [1080, 560] on div "× Important Notice Please ensure that your mailing list is submitted in .CSV fi…" at bounding box center [752, 406] width 1505 height 812
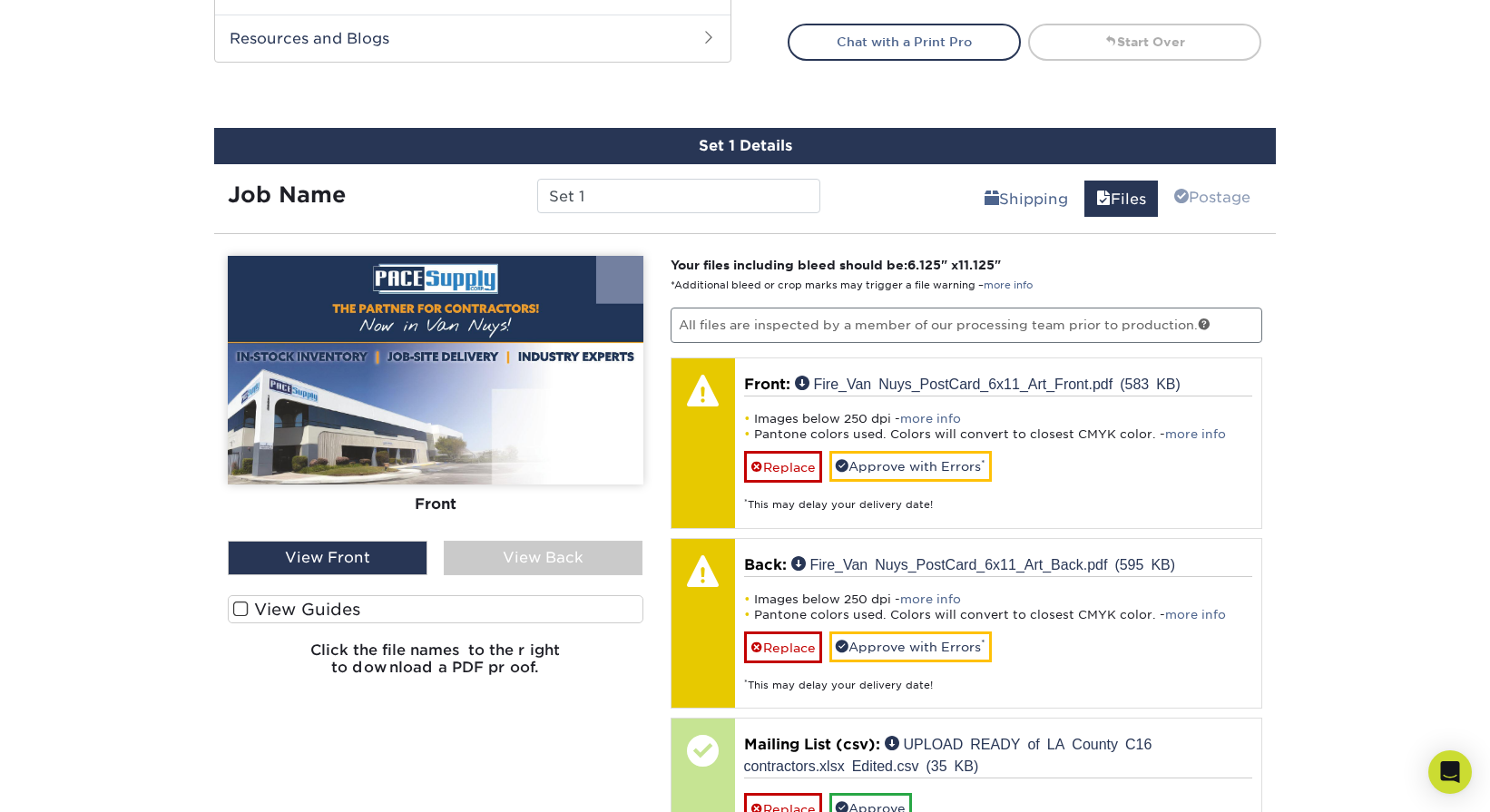
scroll to position [898, 0]
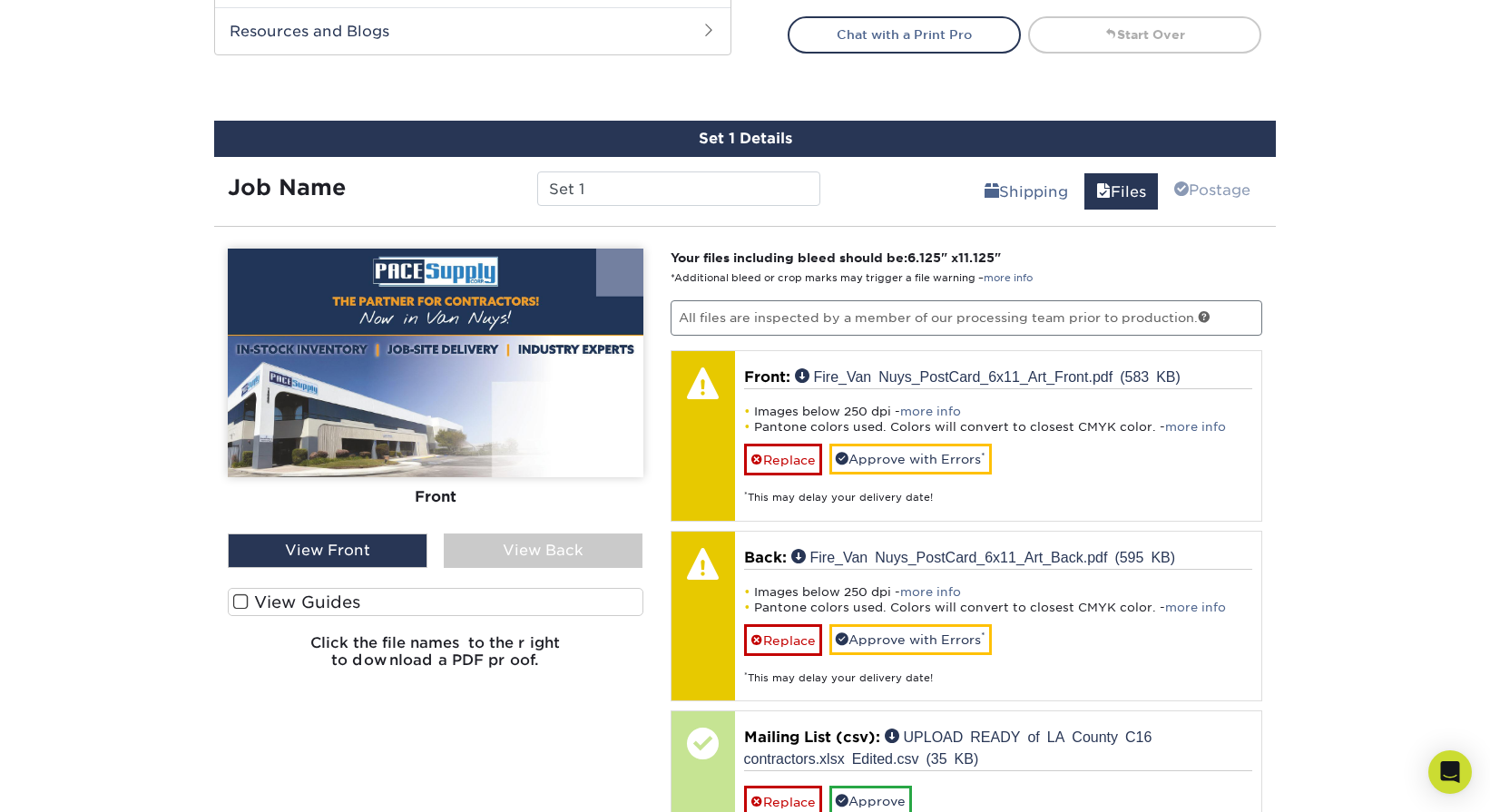
click at [363, 547] on div "View Front" at bounding box center [327, 551] width 199 height 35
click at [490, 553] on div "View Back" at bounding box center [543, 551] width 199 height 35
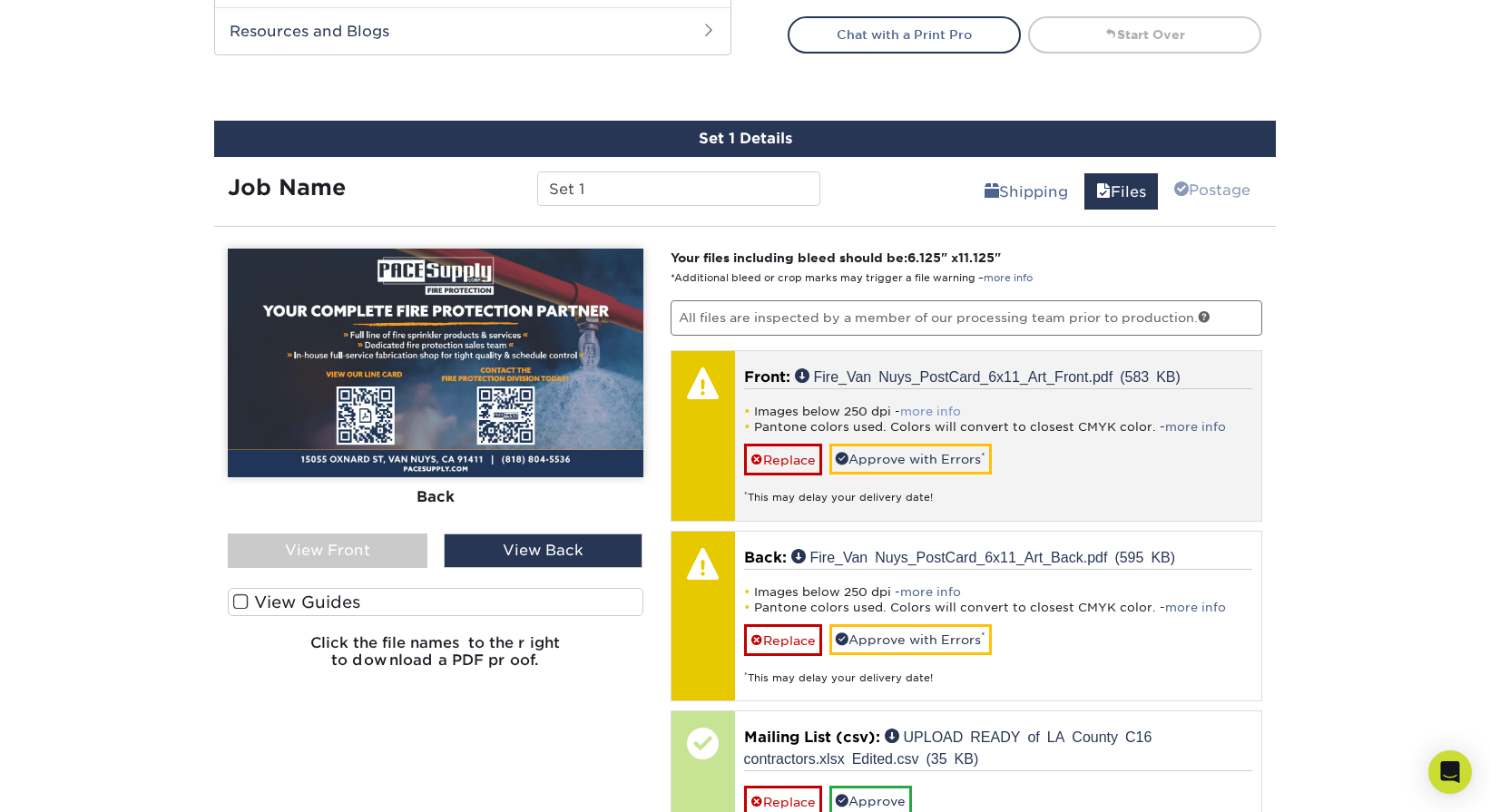
click at [918, 409] on link "more info" at bounding box center [930, 411] width 61 height 14
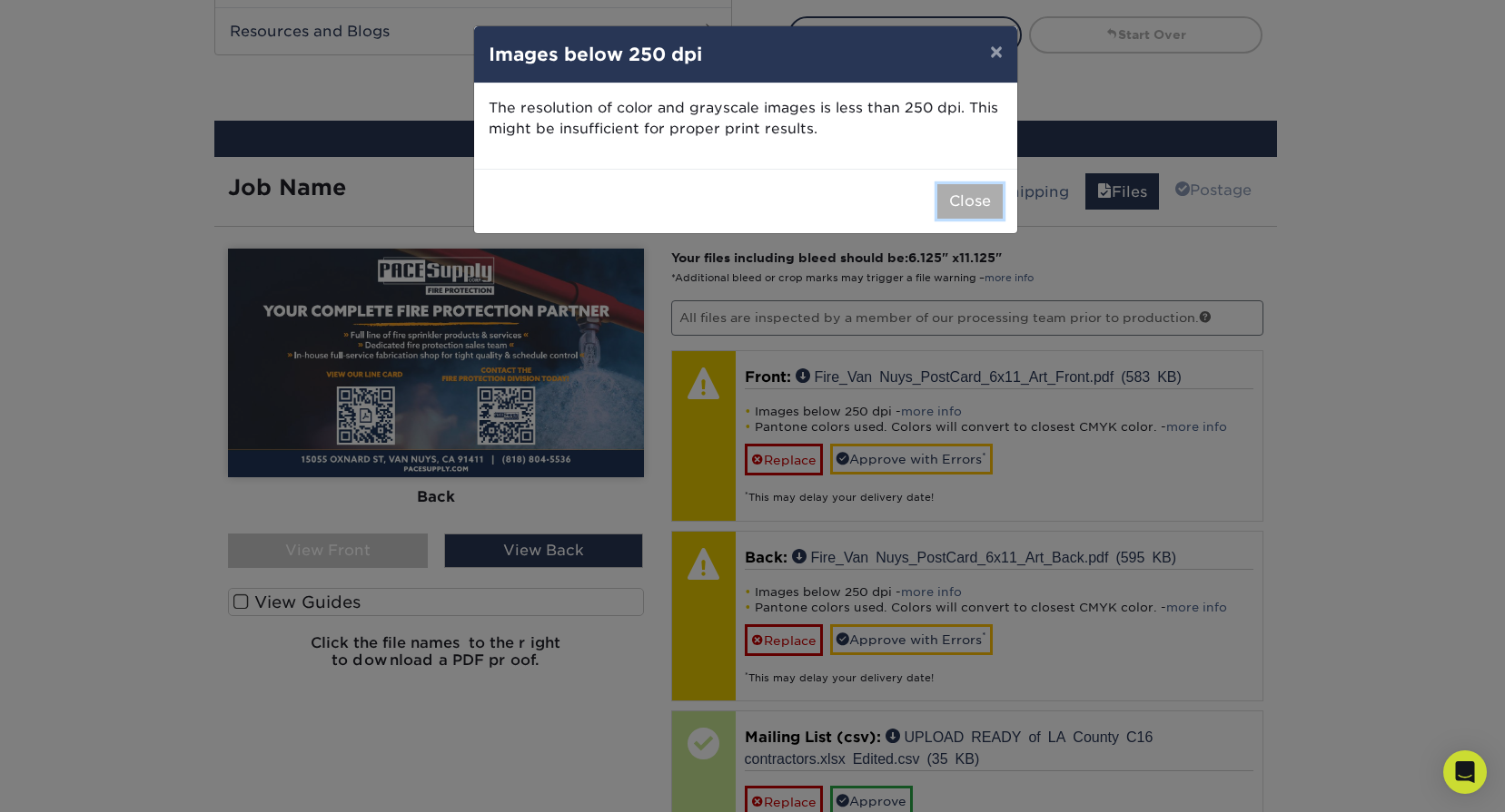
click at [946, 203] on button "Close" at bounding box center [970, 201] width 66 height 35
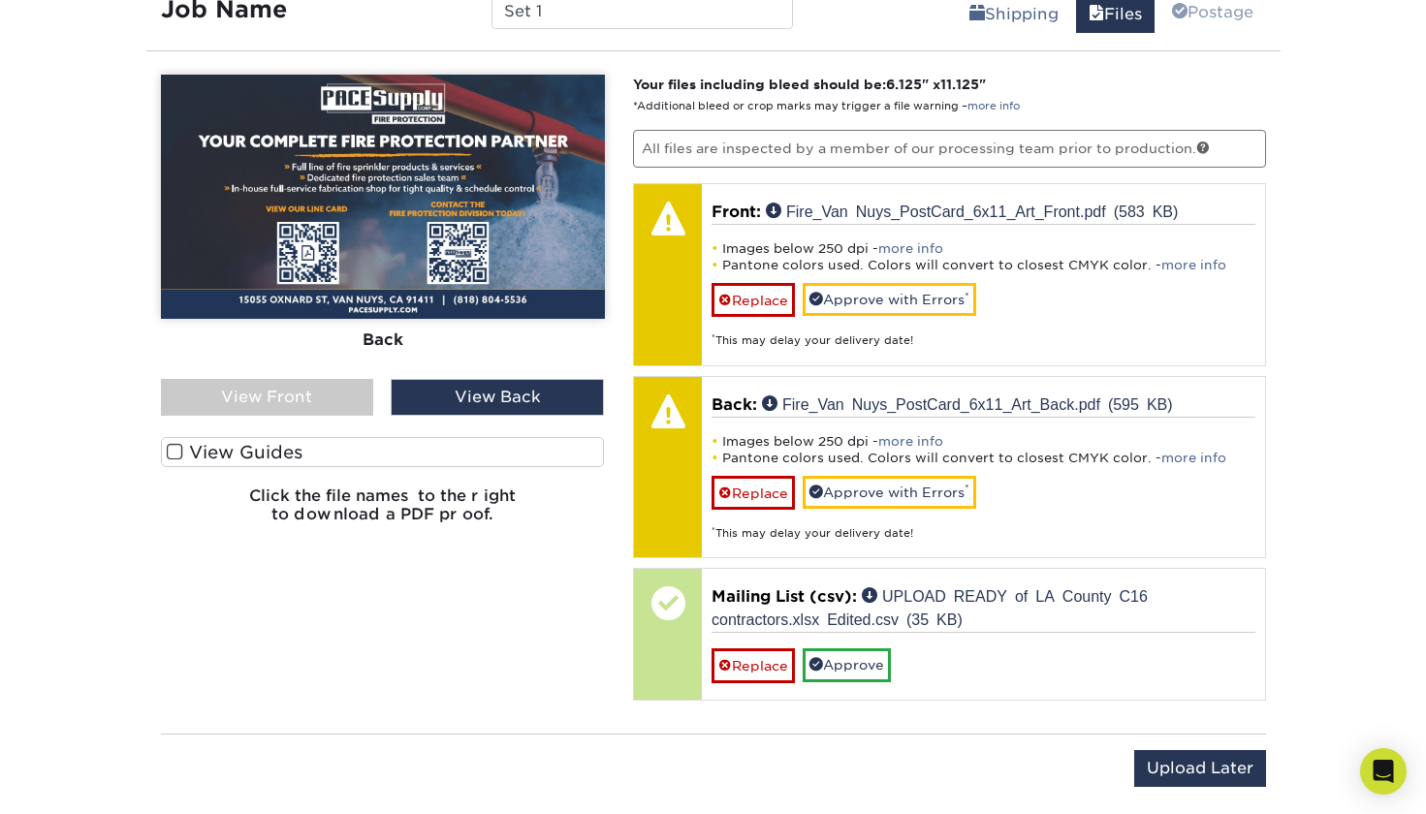
scroll to position [1151, 0]
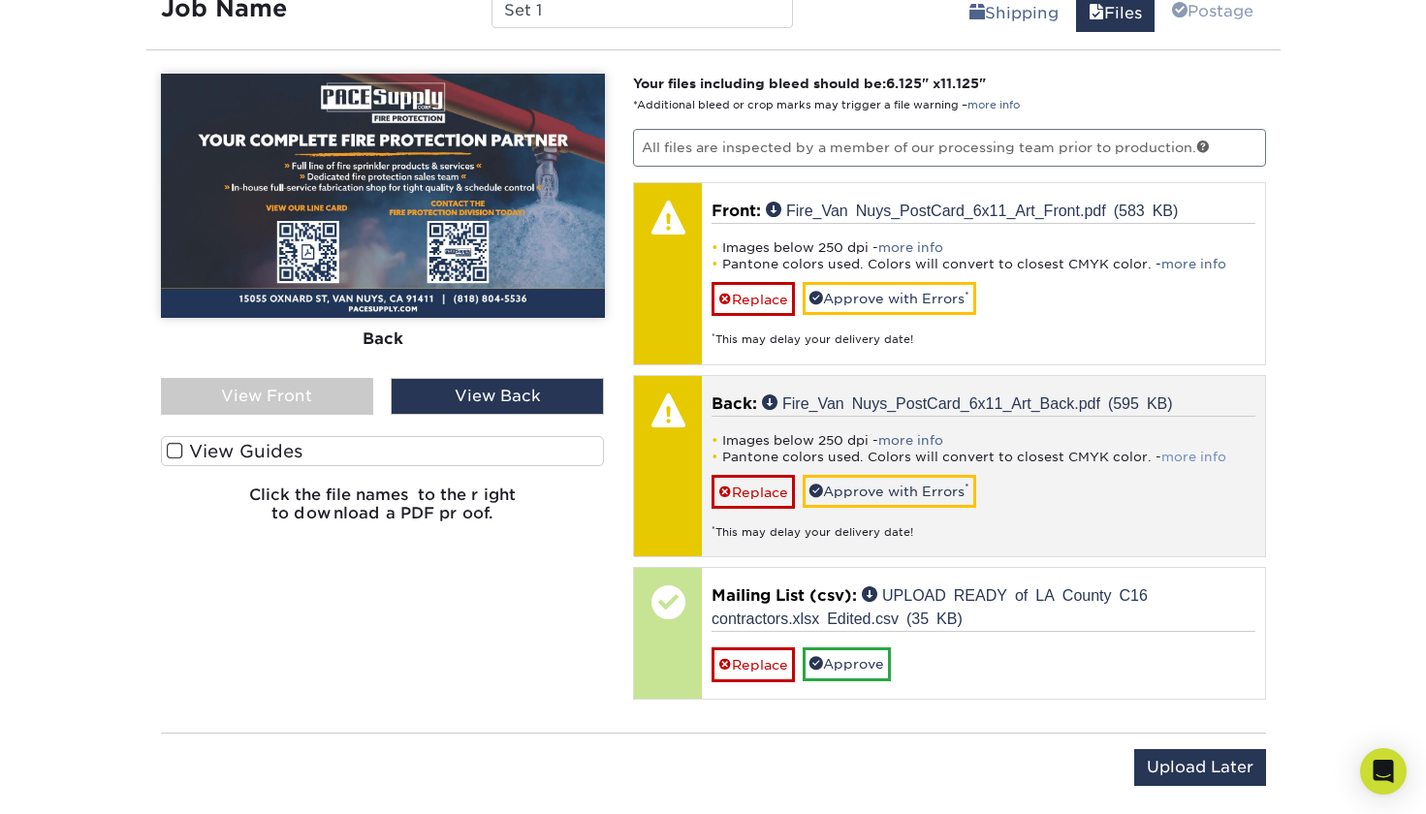
click at [1190, 454] on link "more info" at bounding box center [1193, 457] width 65 height 15
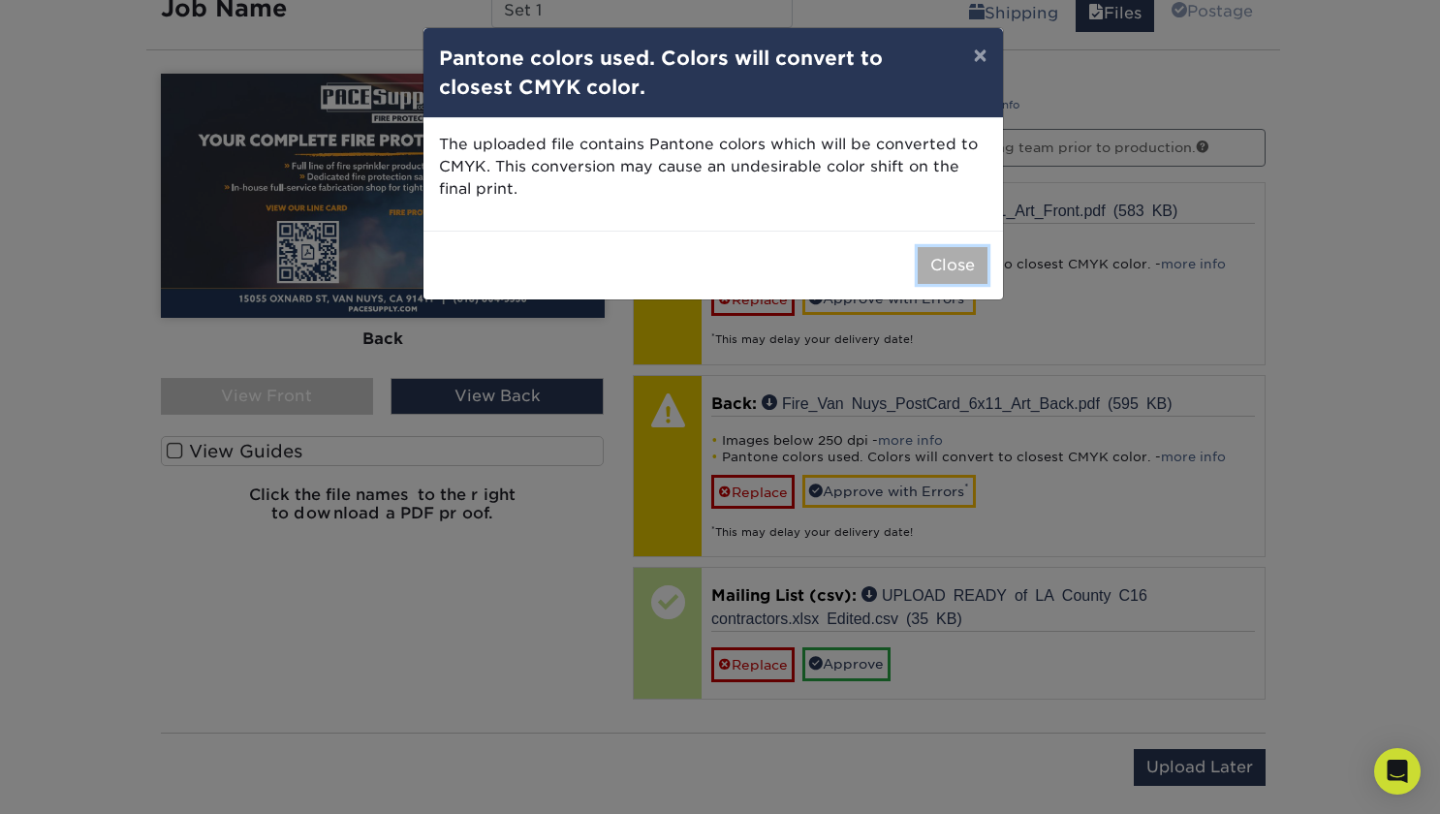
click at [945, 257] on button "Close" at bounding box center [953, 265] width 70 height 37
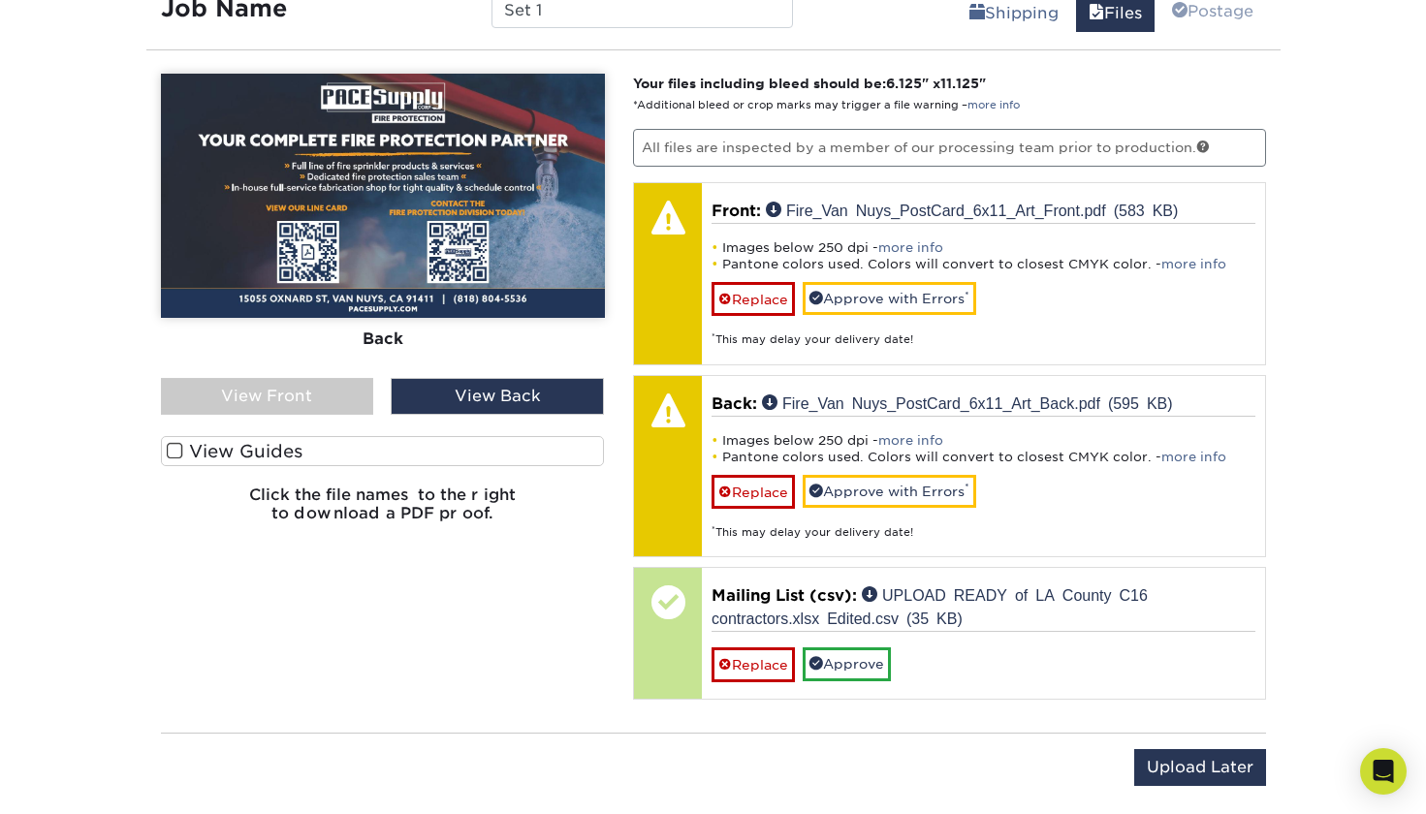
click at [167, 448] on span at bounding box center [175, 451] width 16 height 18
click at [0, 0] on input "View Guides" at bounding box center [0, 0] width 0 height 0
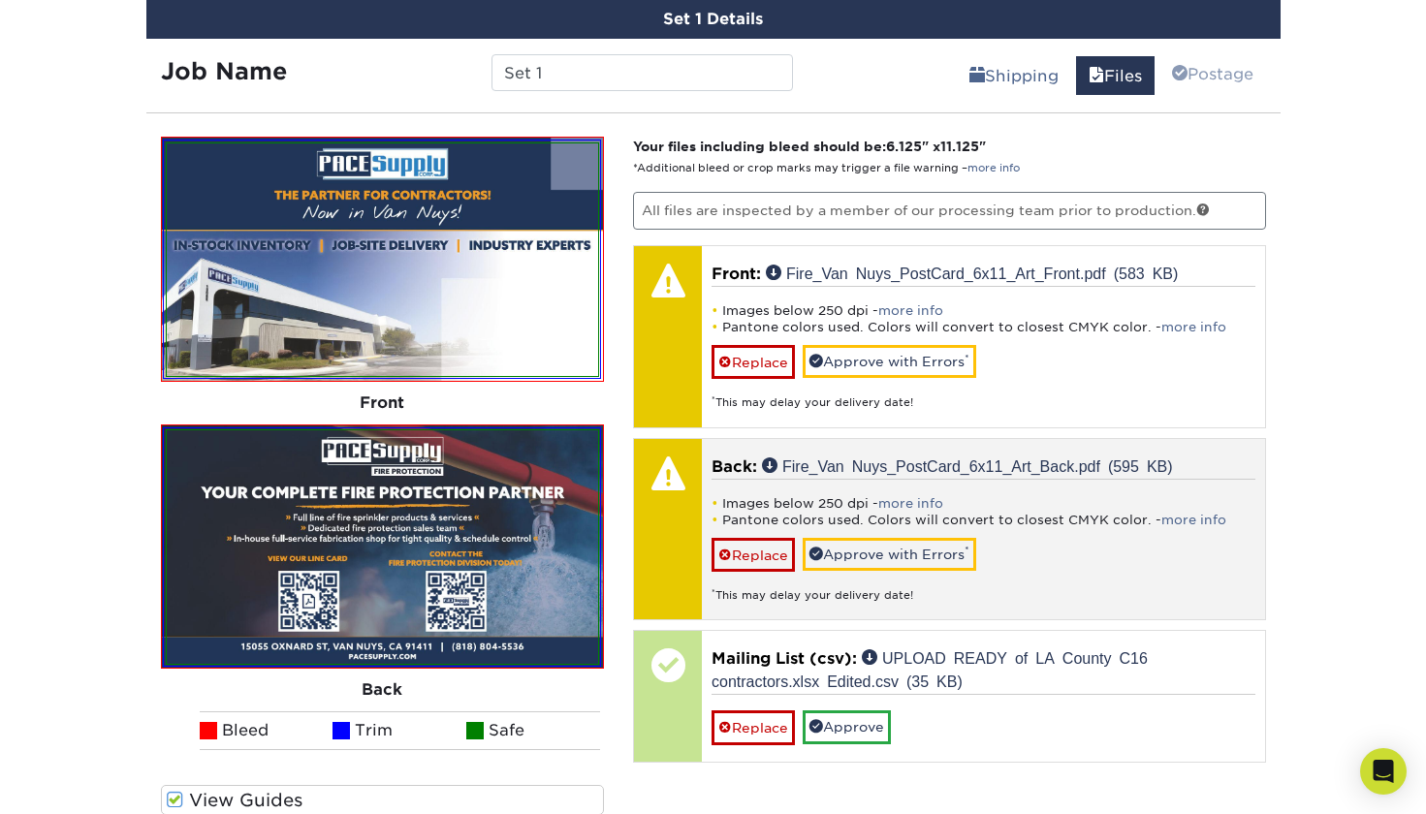
scroll to position [1082, 0]
